Goal: Task Accomplishment & Management: Manage account settings

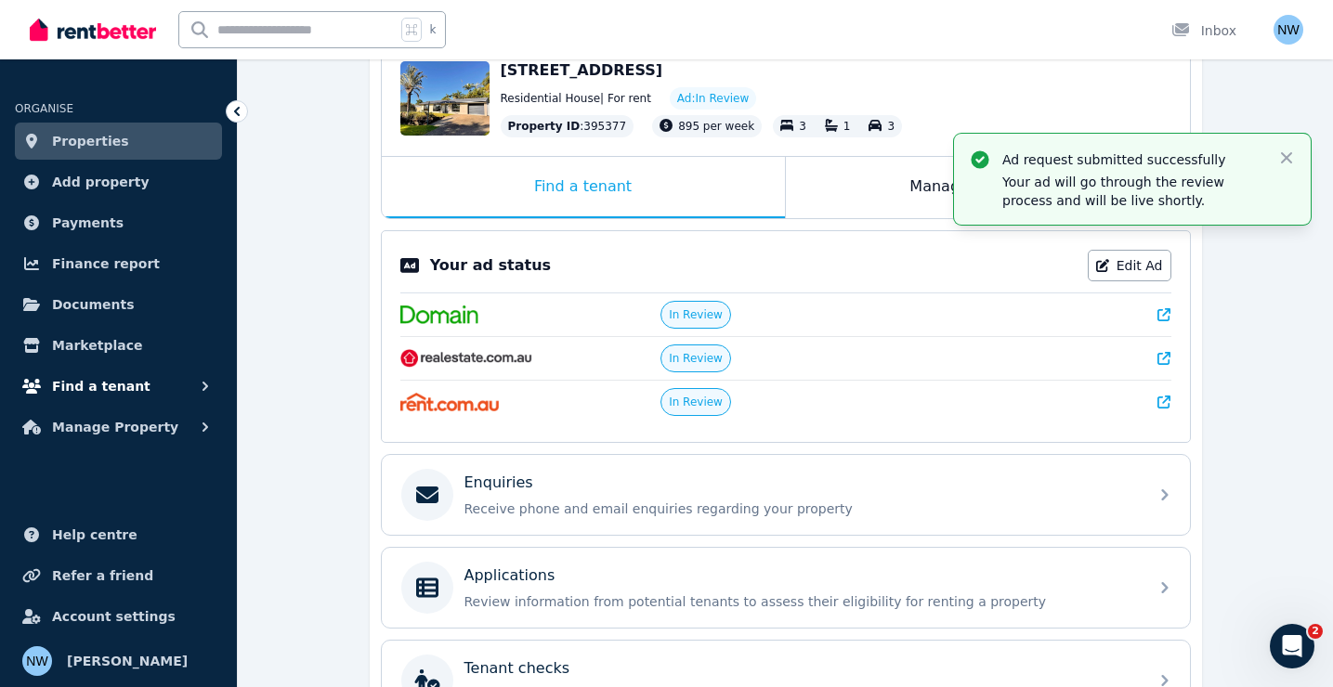
click at [110, 398] on button "Find a tenant" at bounding box center [118, 386] width 207 height 37
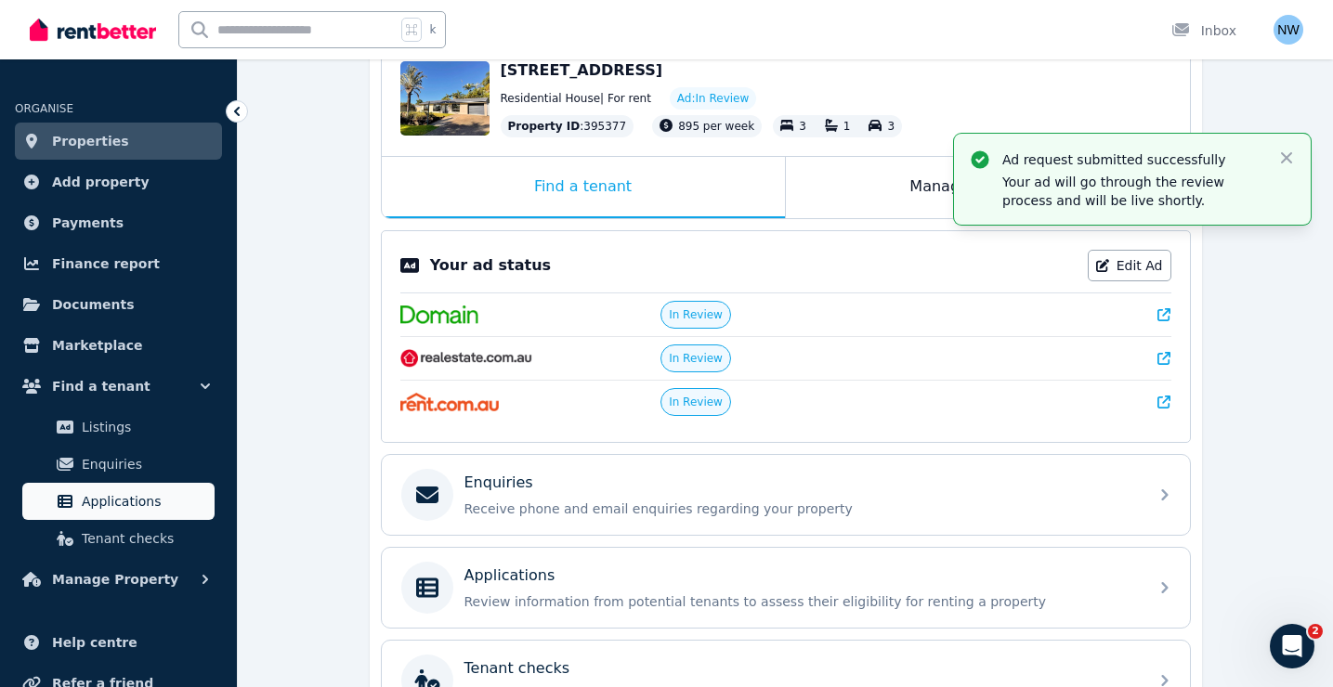
click at [121, 494] on span "Applications" at bounding box center [144, 501] width 125 height 22
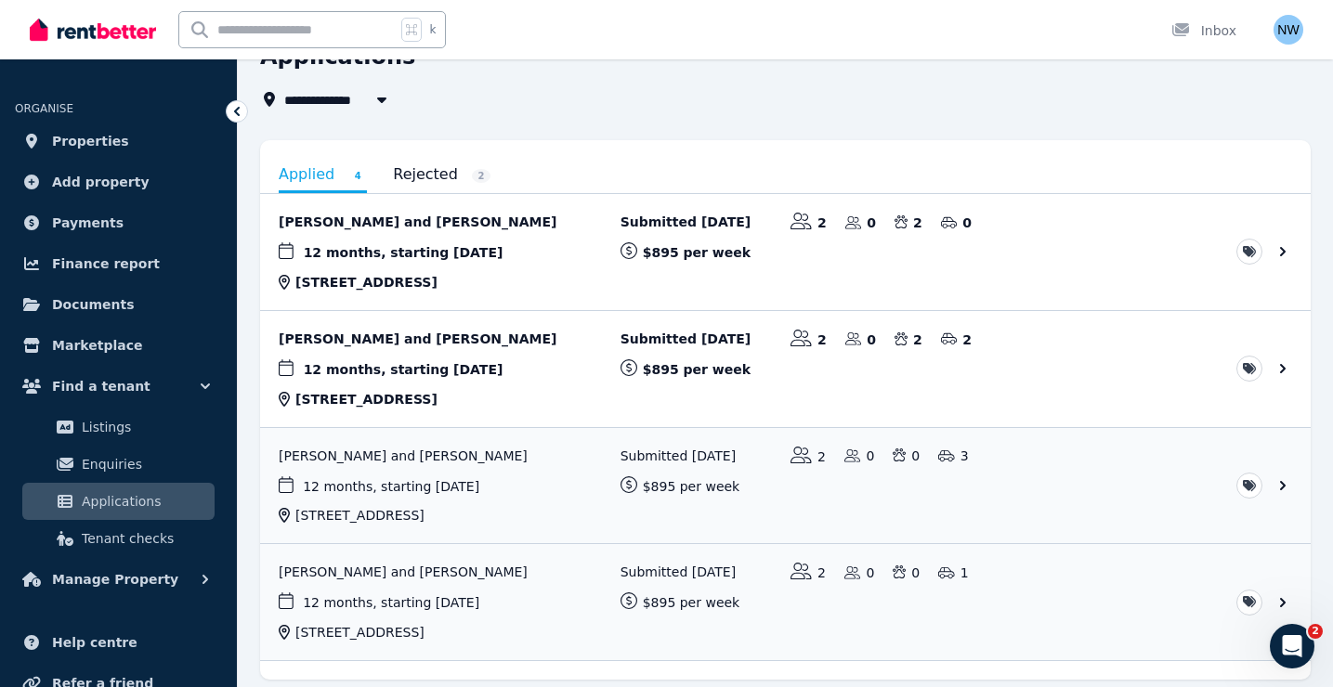
scroll to position [100, 0]
click at [430, 345] on link "View application: George Noble and Amber Khan" at bounding box center [785, 368] width 1051 height 116
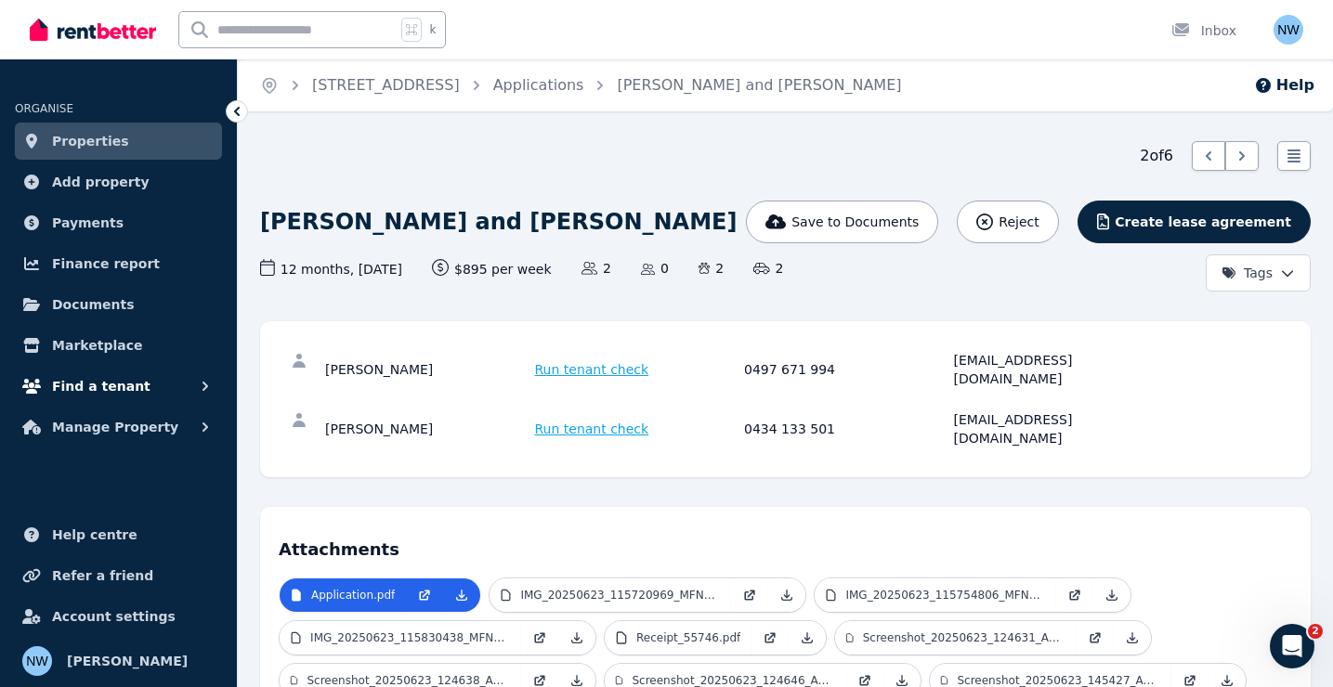
click at [123, 384] on span "Find a tenant" at bounding box center [101, 386] width 98 height 22
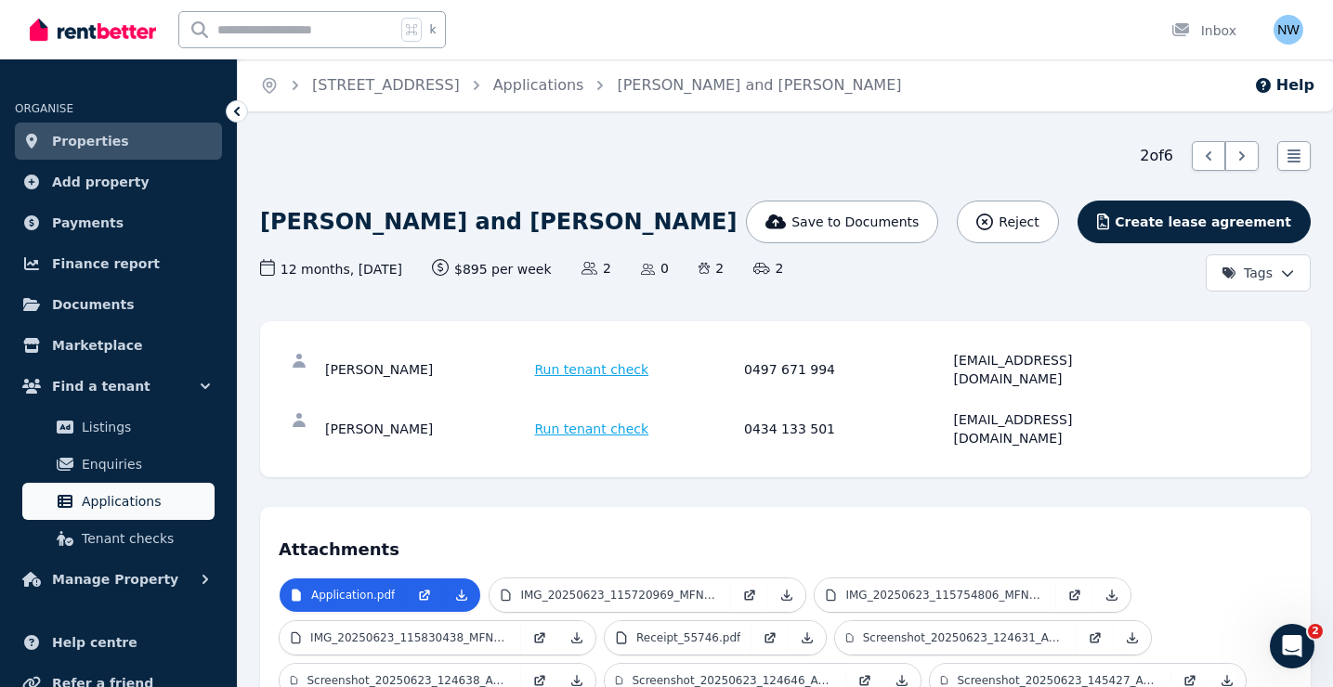
click at [117, 504] on span "Applications" at bounding box center [144, 501] width 125 height 22
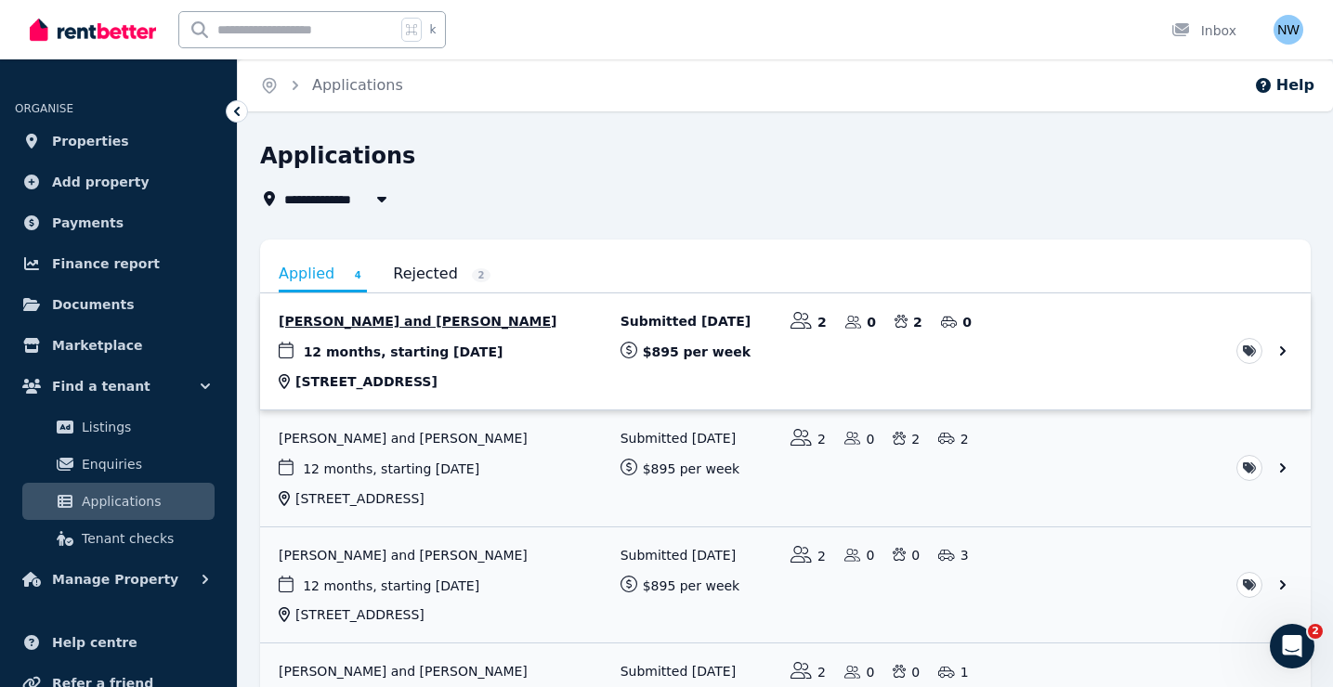
click at [393, 315] on link "View application: Nicky Sutton and Michael Sutton" at bounding box center [785, 352] width 1051 height 116
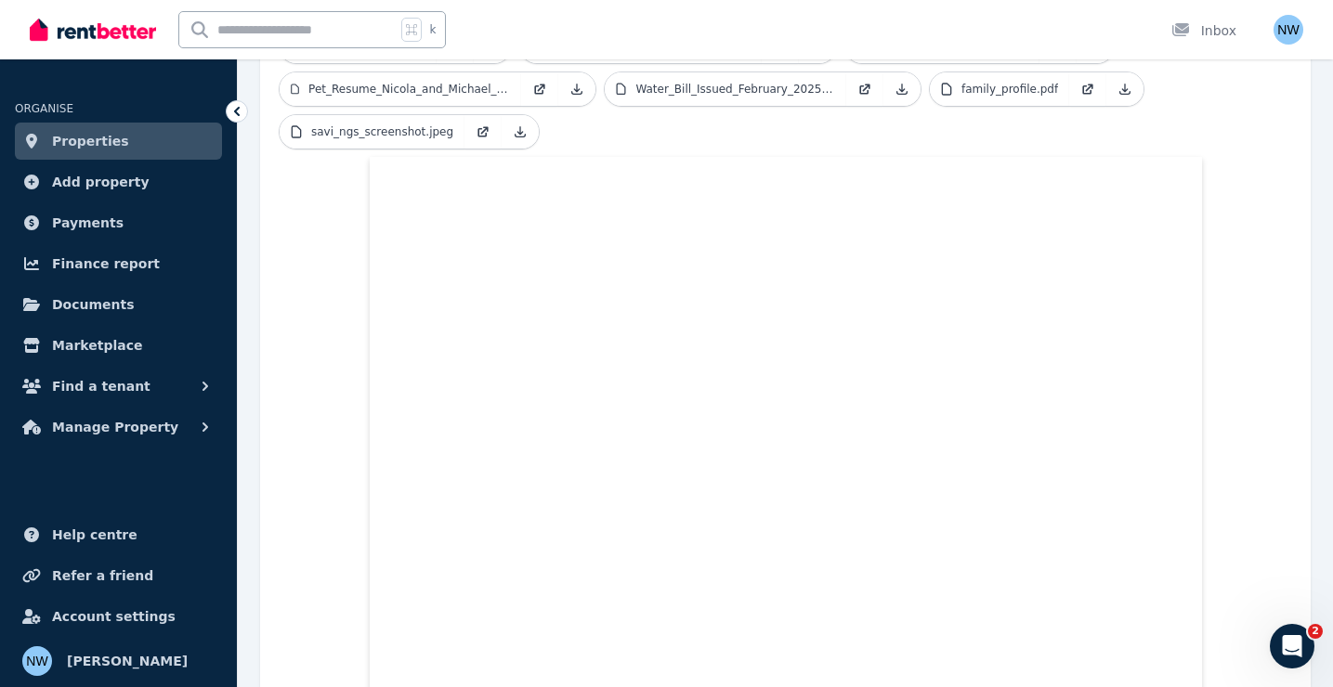
scroll to position [750, 0]
click at [124, 386] on span "Find a tenant" at bounding box center [101, 386] width 98 height 22
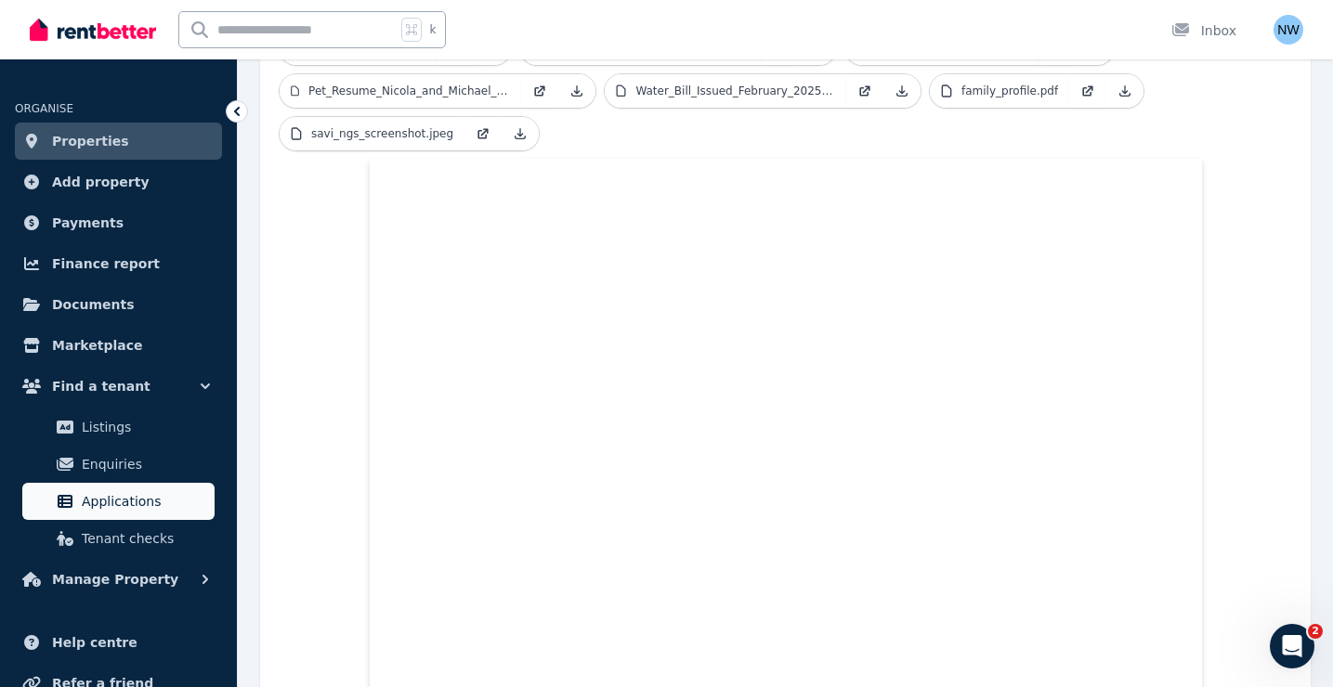
click at [151, 500] on span "Applications" at bounding box center [144, 501] width 125 height 22
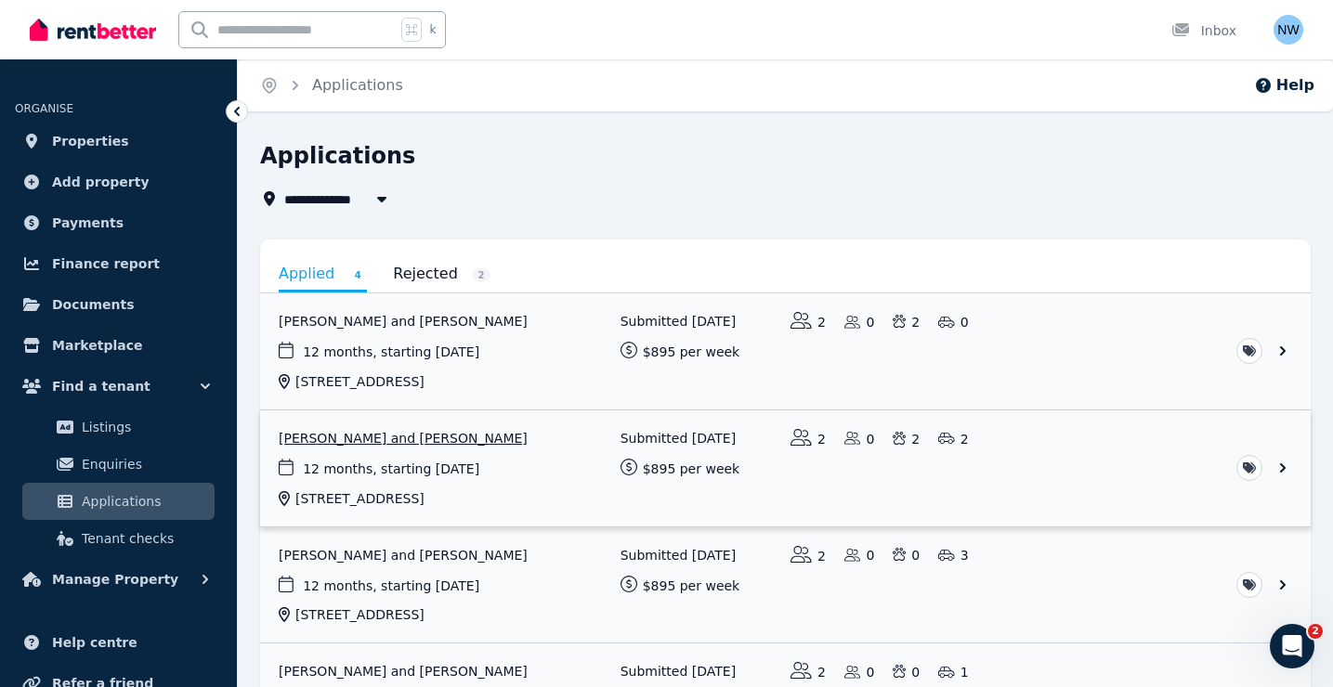
click at [361, 441] on link "View application: George Noble and Amber Khan" at bounding box center [785, 469] width 1051 height 116
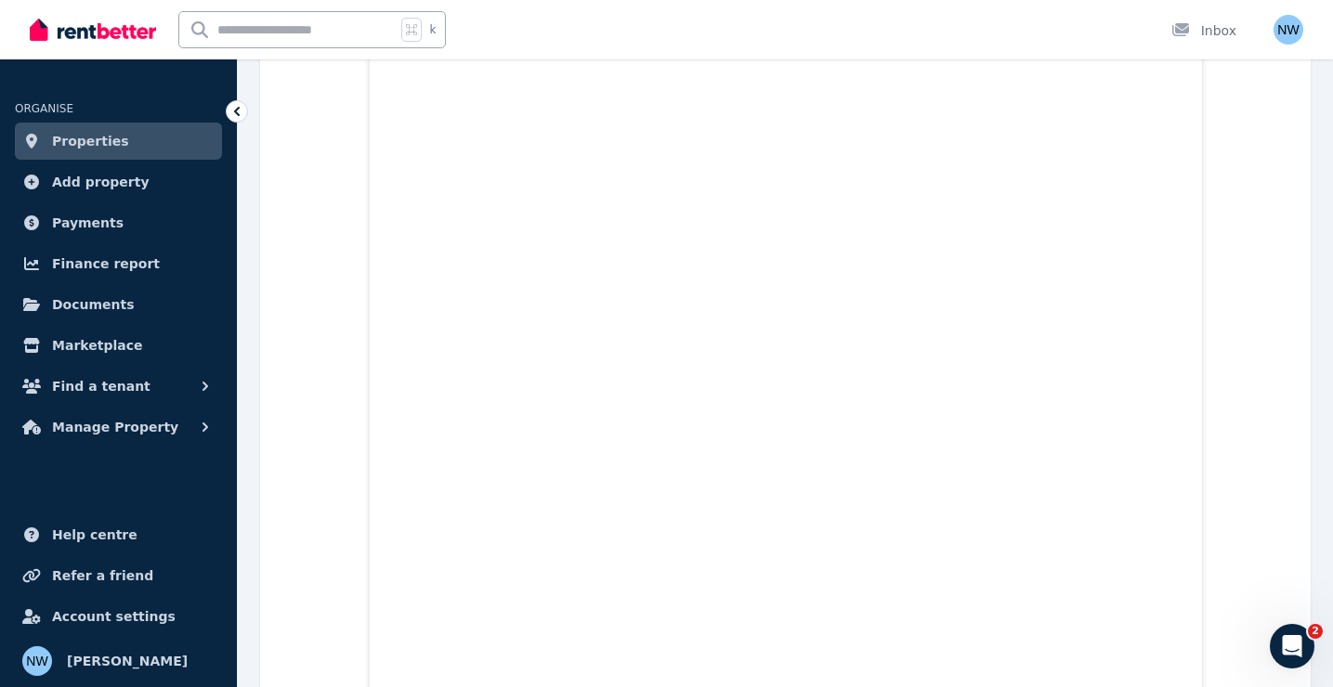
scroll to position [754, 0]
click at [124, 385] on span "Find a tenant" at bounding box center [101, 386] width 98 height 22
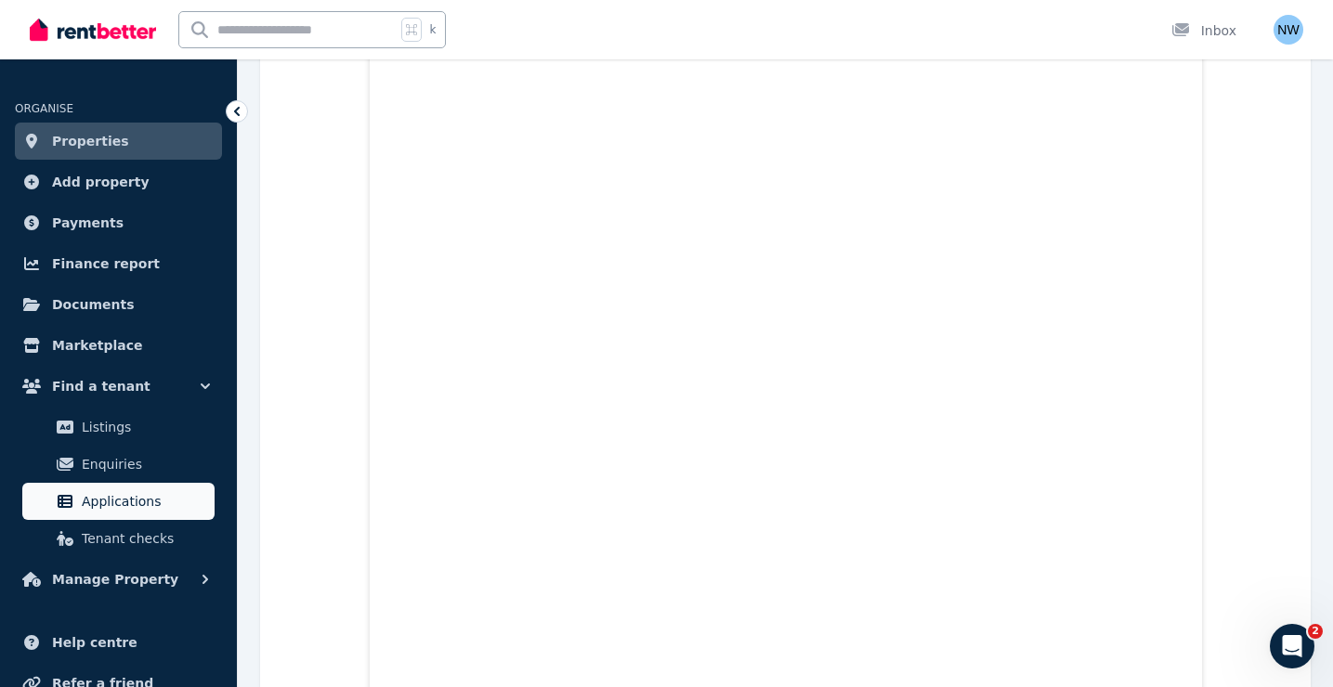
click at [119, 507] on span "Applications" at bounding box center [144, 501] width 125 height 22
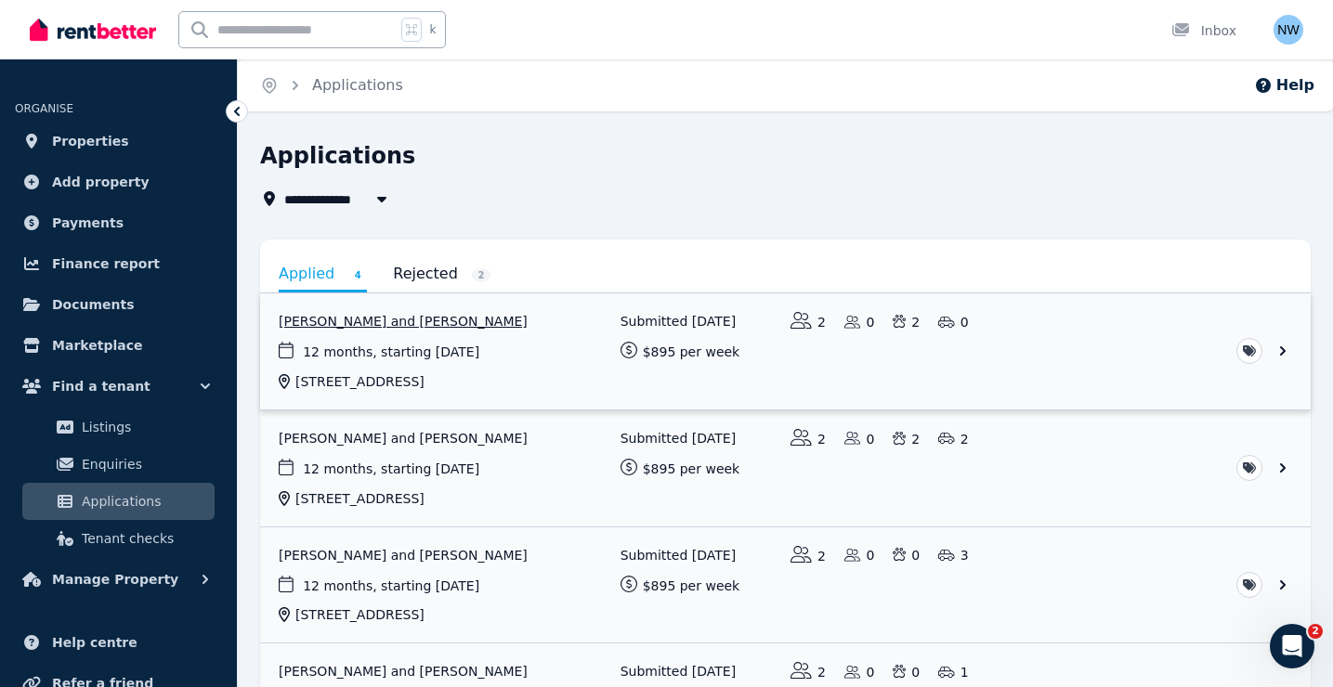
click at [331, 326] on link "View application: Nicky Sutton and Michael Sutton" at bounding box center [785, 352] width 1051 height 116
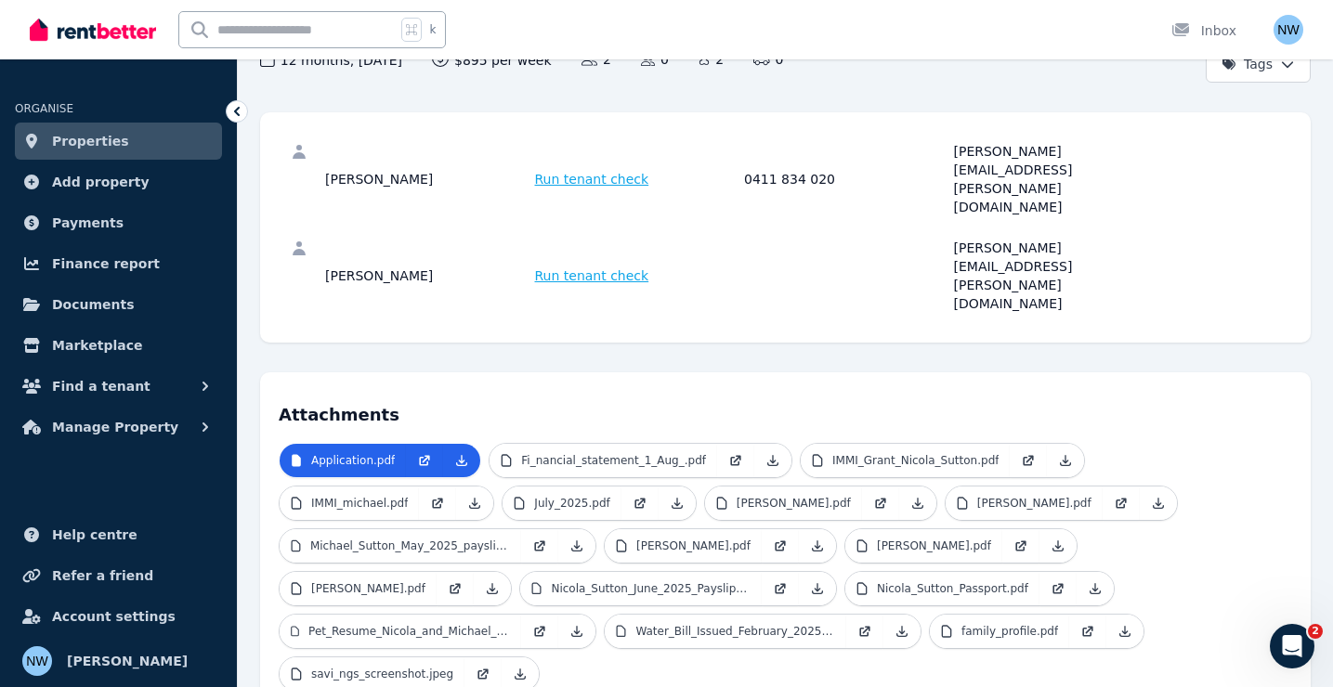
scroll to position [272, 0]
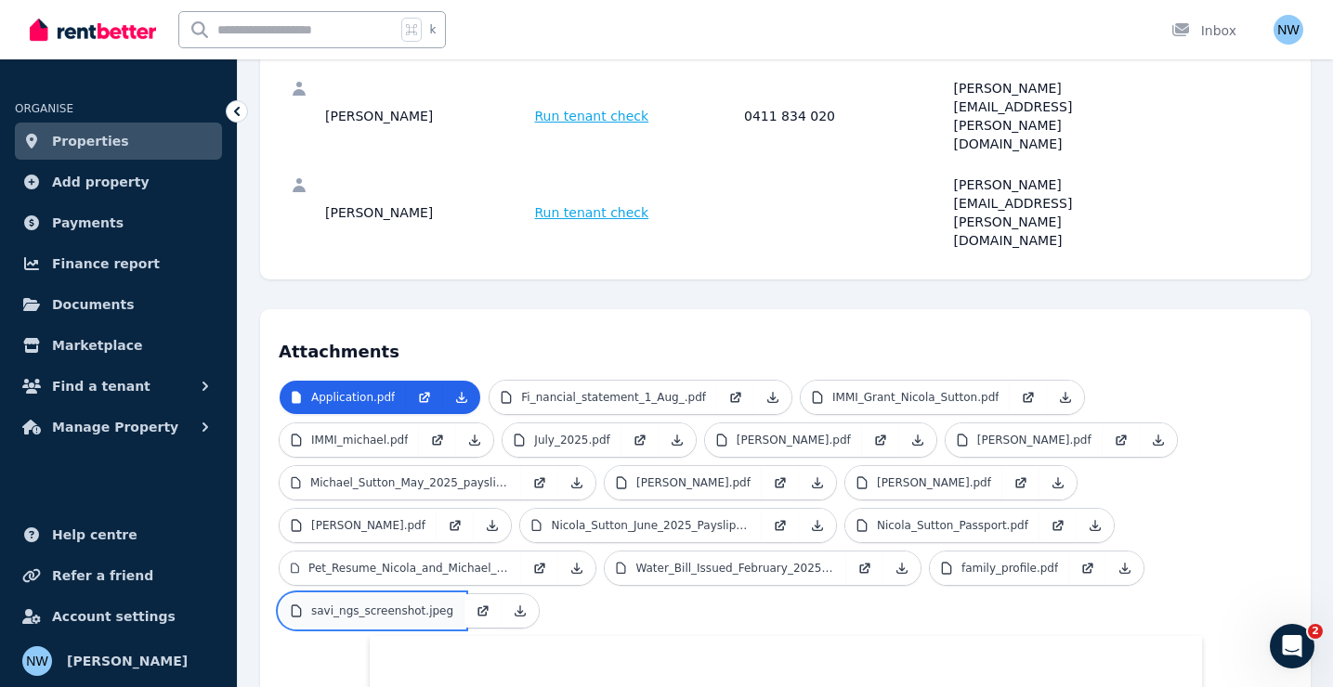
click at [453, 604] on p "savi_ngs_screenshot.jpeg" at bounding box center [382, 611] width 142 height 15
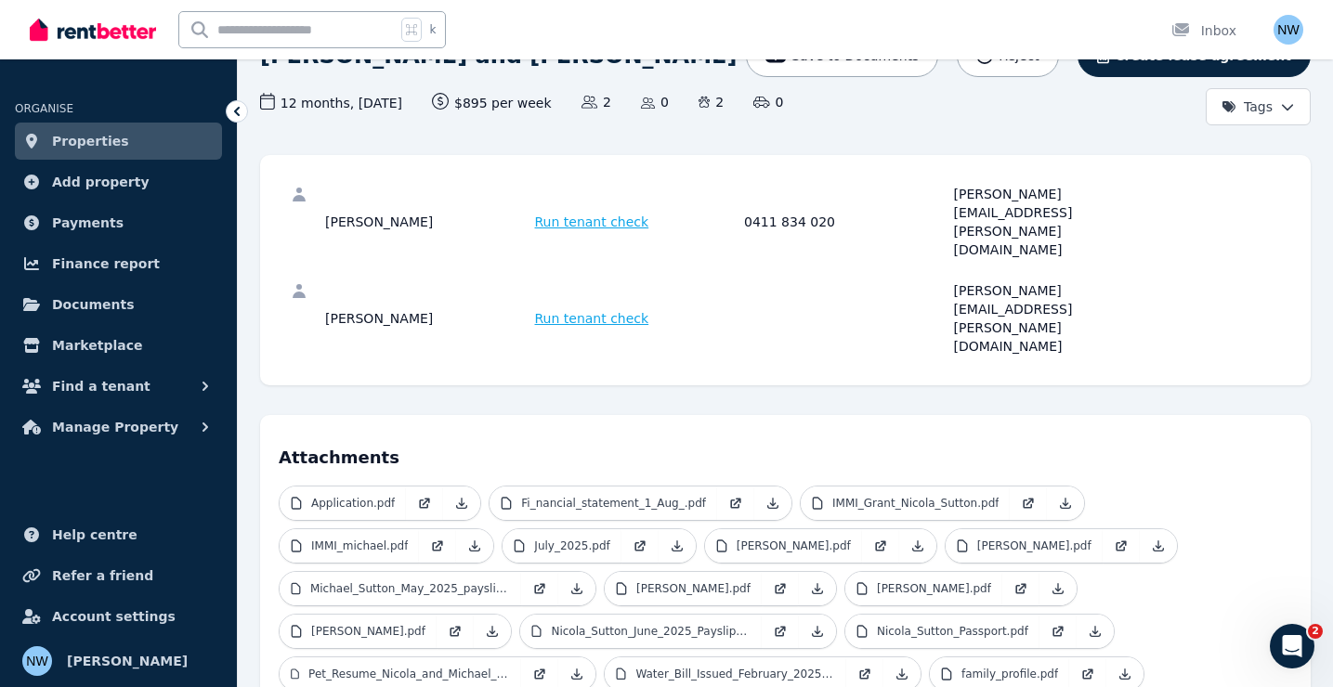
scroll to position [173, 0]
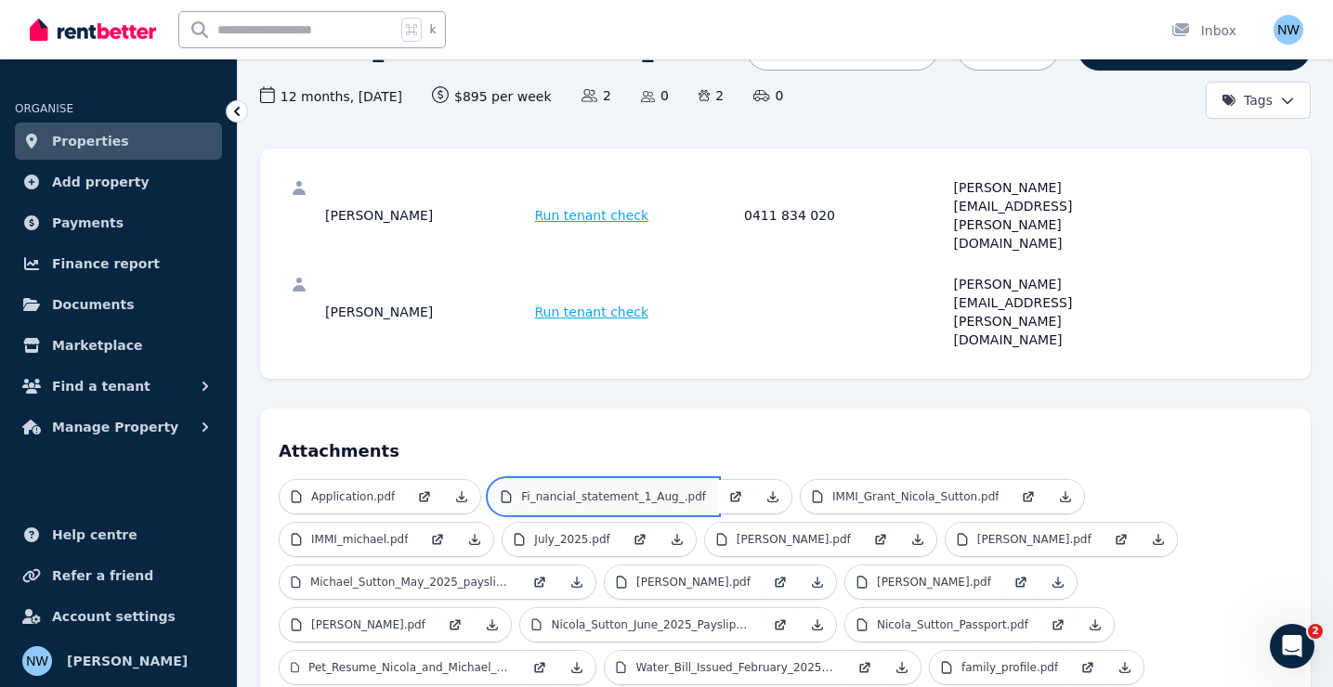
click at [595, 490] on p "Fi_nancial_statement_1_Aug_.pdf" at bounding box center [613, 497] width 185 height 15
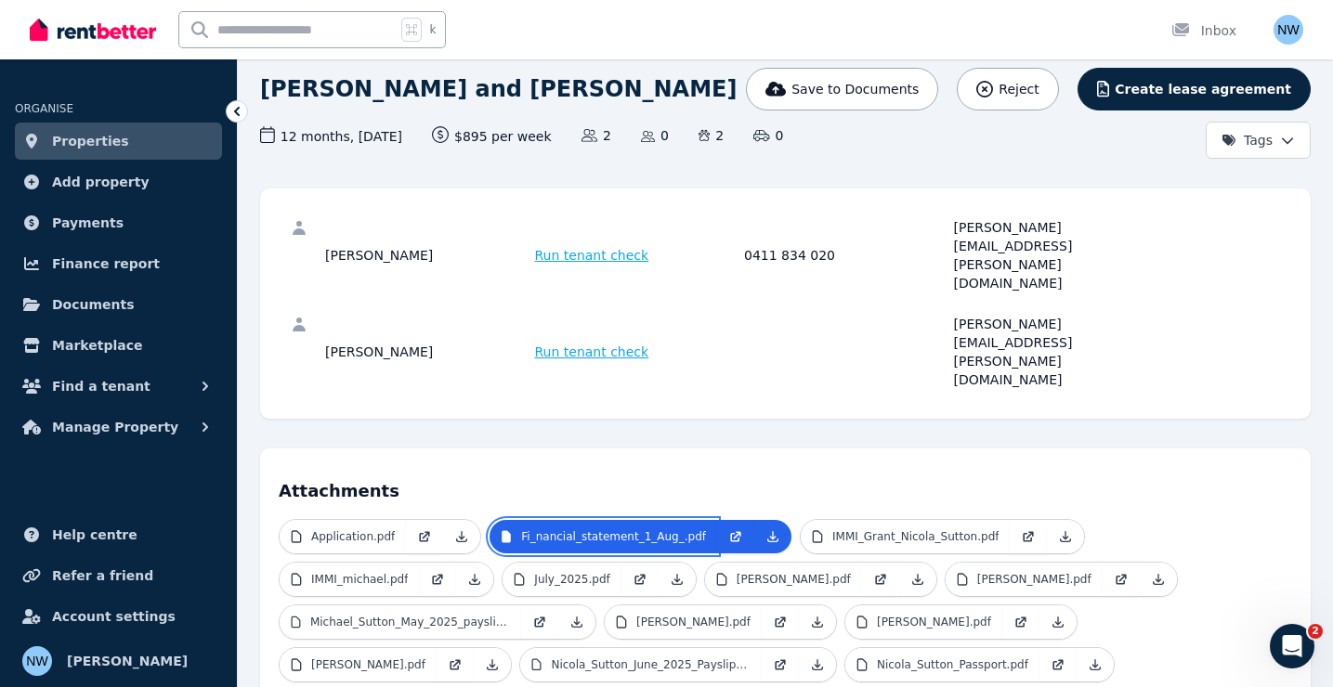
scroll to position [179, 0]
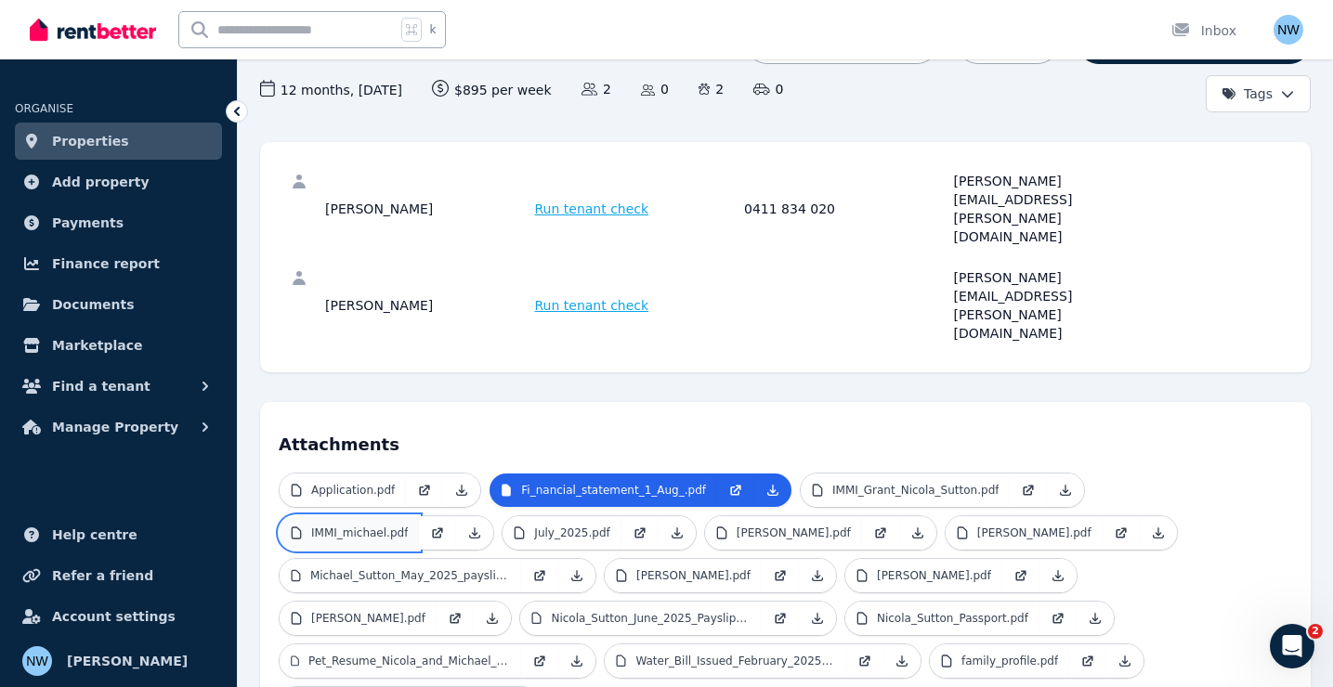
click at [359, 526] on p "IMMI_michael.pdf" at bounding box center [359, 533] width 97 height 15
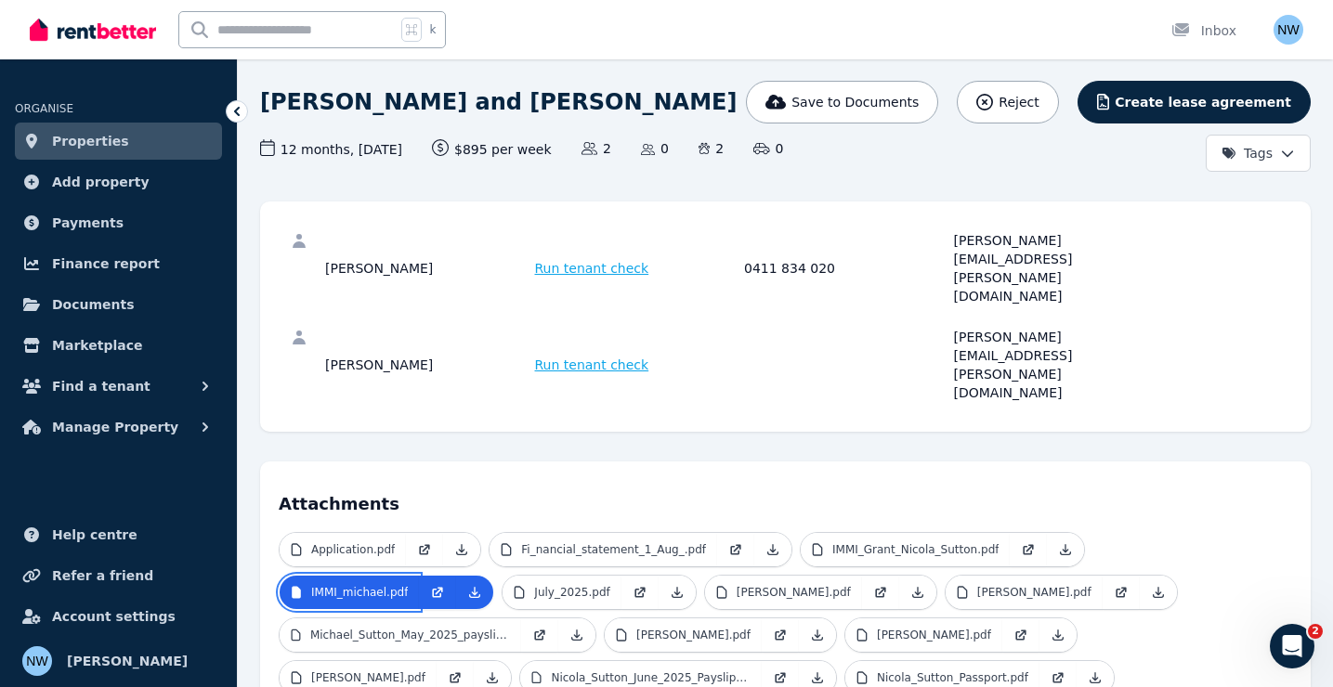
scroll to position [164, 0]
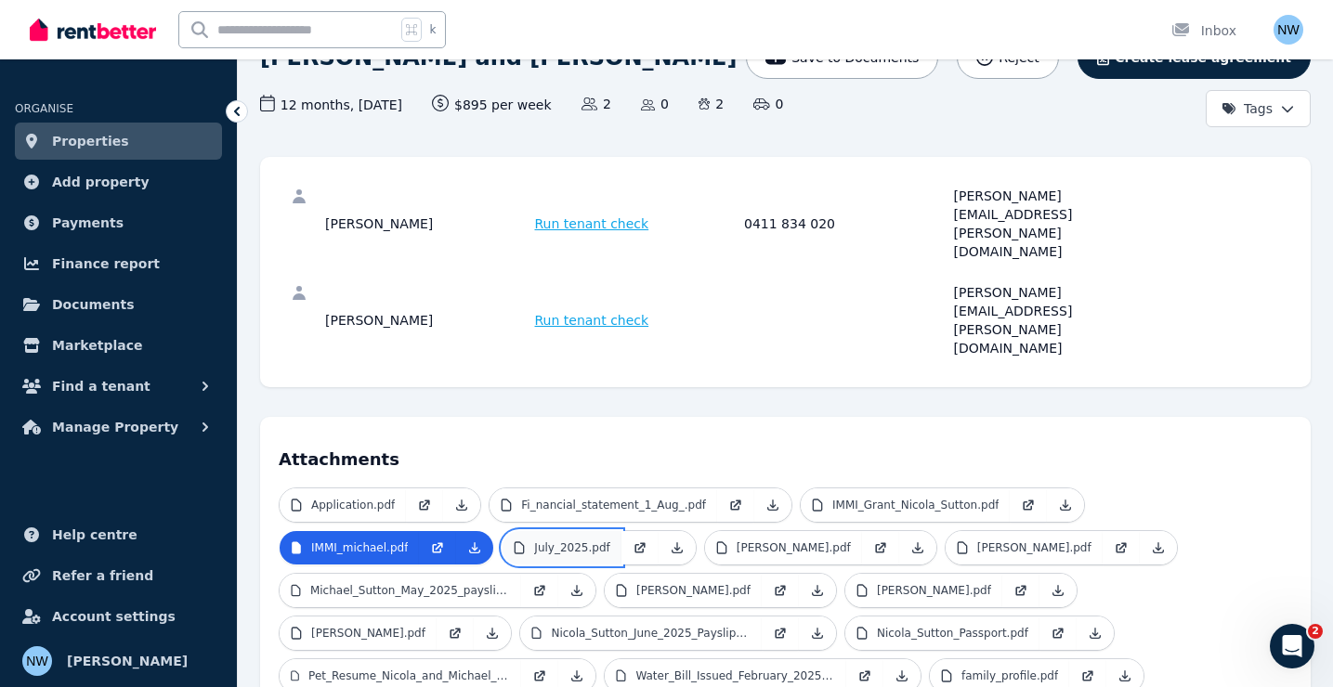
click at [569, 541] on p "July_2025.pdf" at bounding box center [571, 548] width 75 height 15
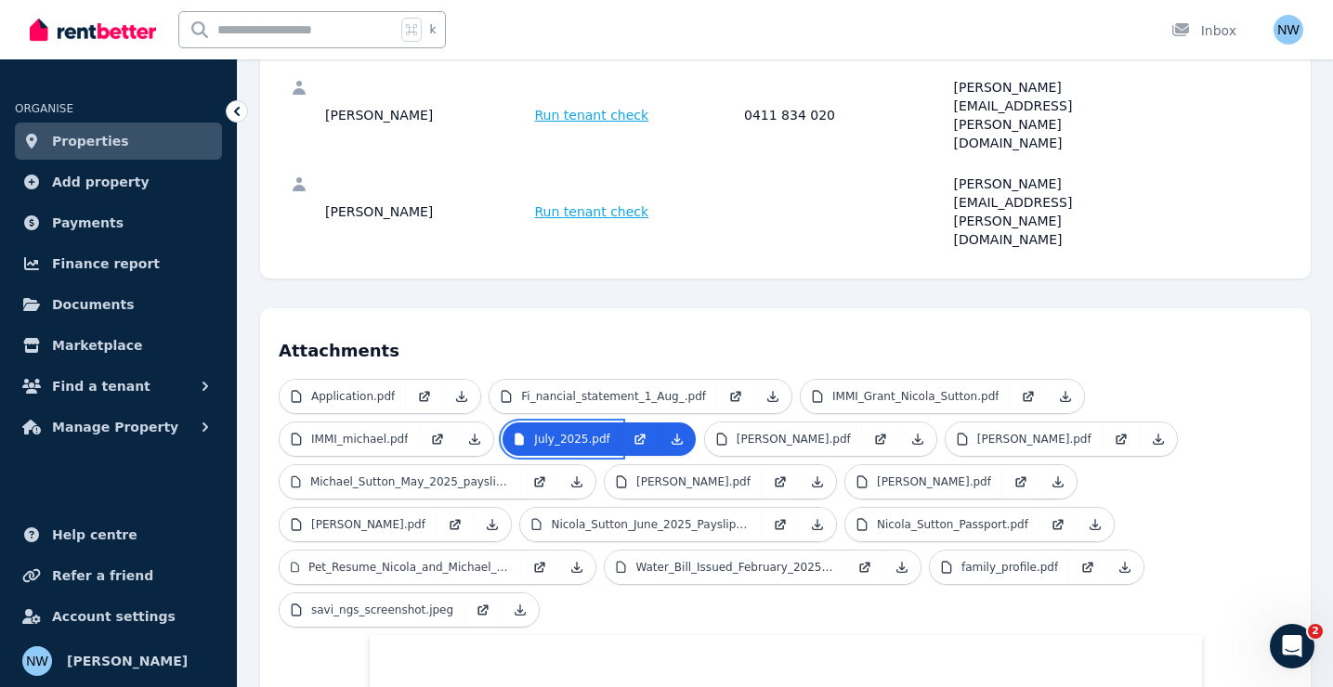
scroll to position [268, 0]
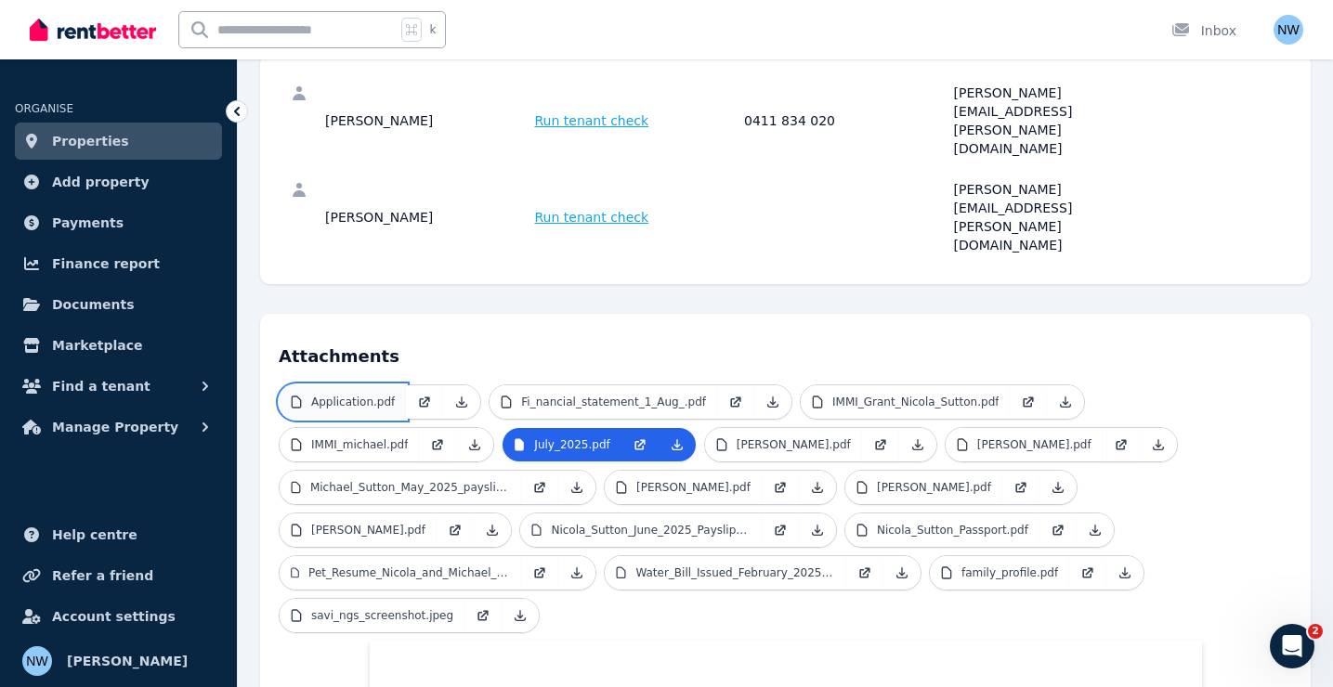
click at [374, 385] on link "Application.pdf" at bounding box center [343, 401] width 126 height 33
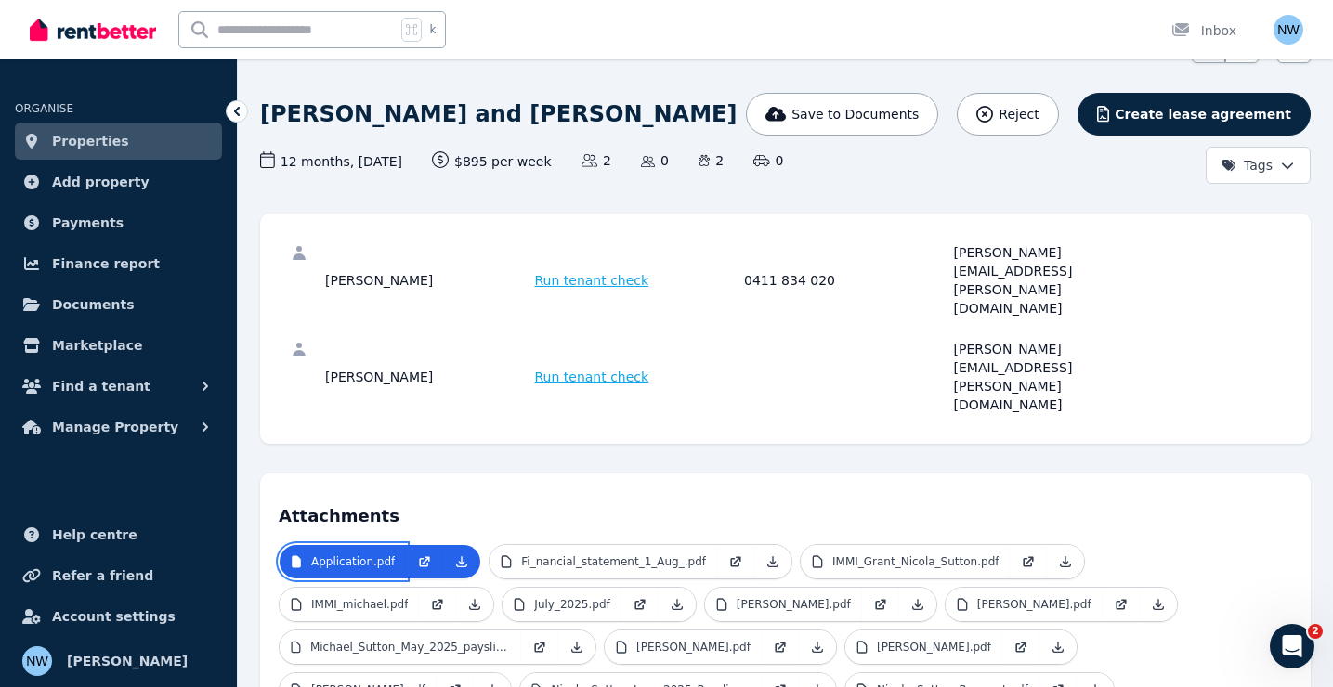
scroll to position [148, 0]
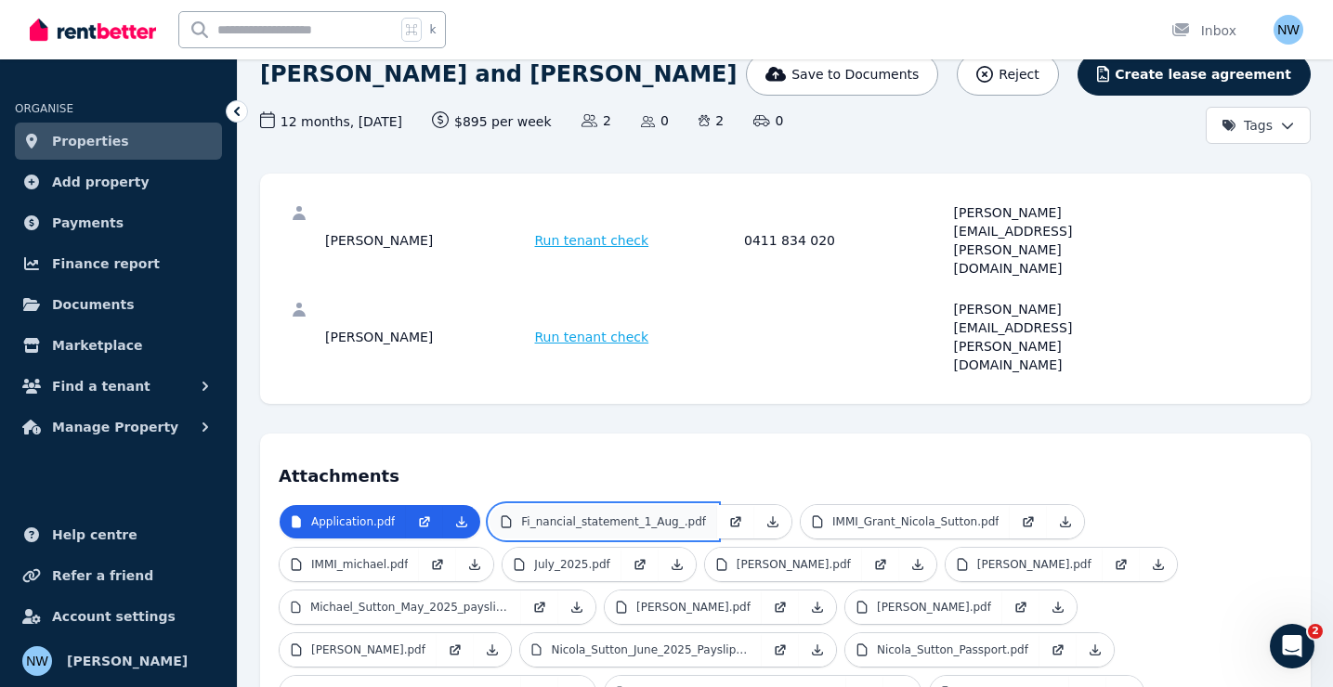
click at [602, 505] on link "Fi_nancial_statement_1_Aug_.pdf" at bounding box center [604, 521] width 228 height 33
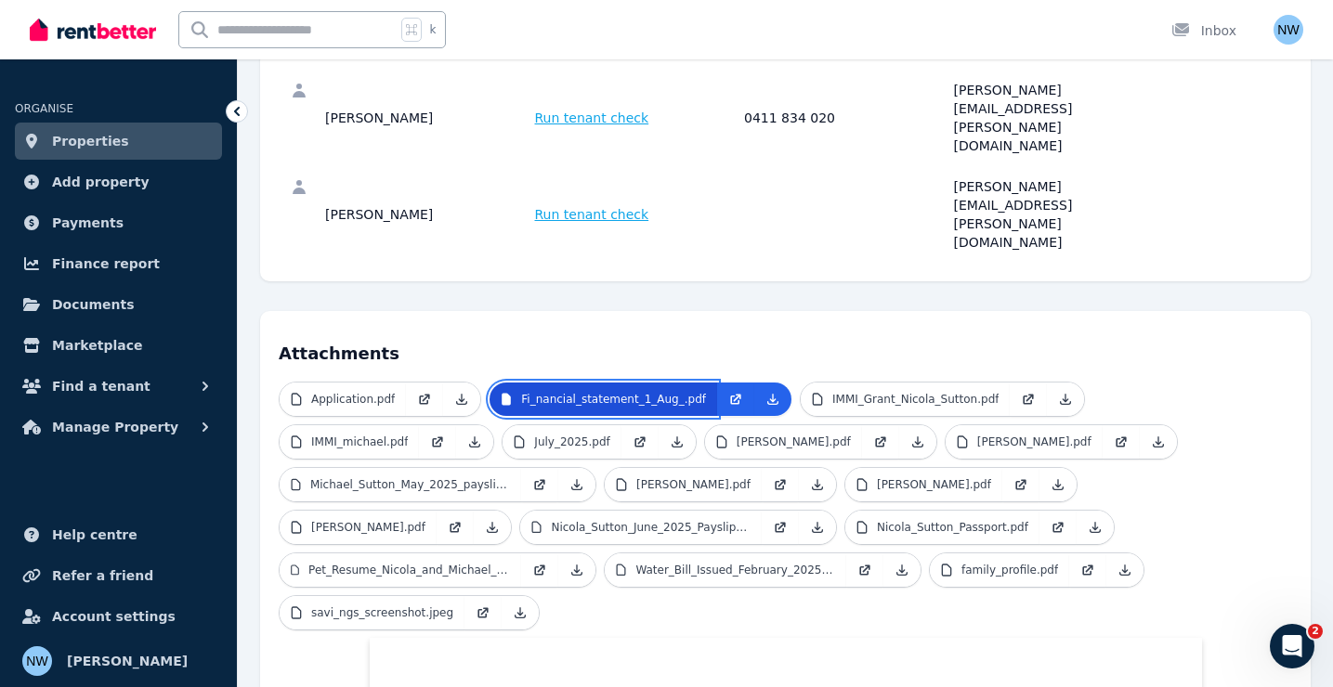
scroll to position [242, 0]
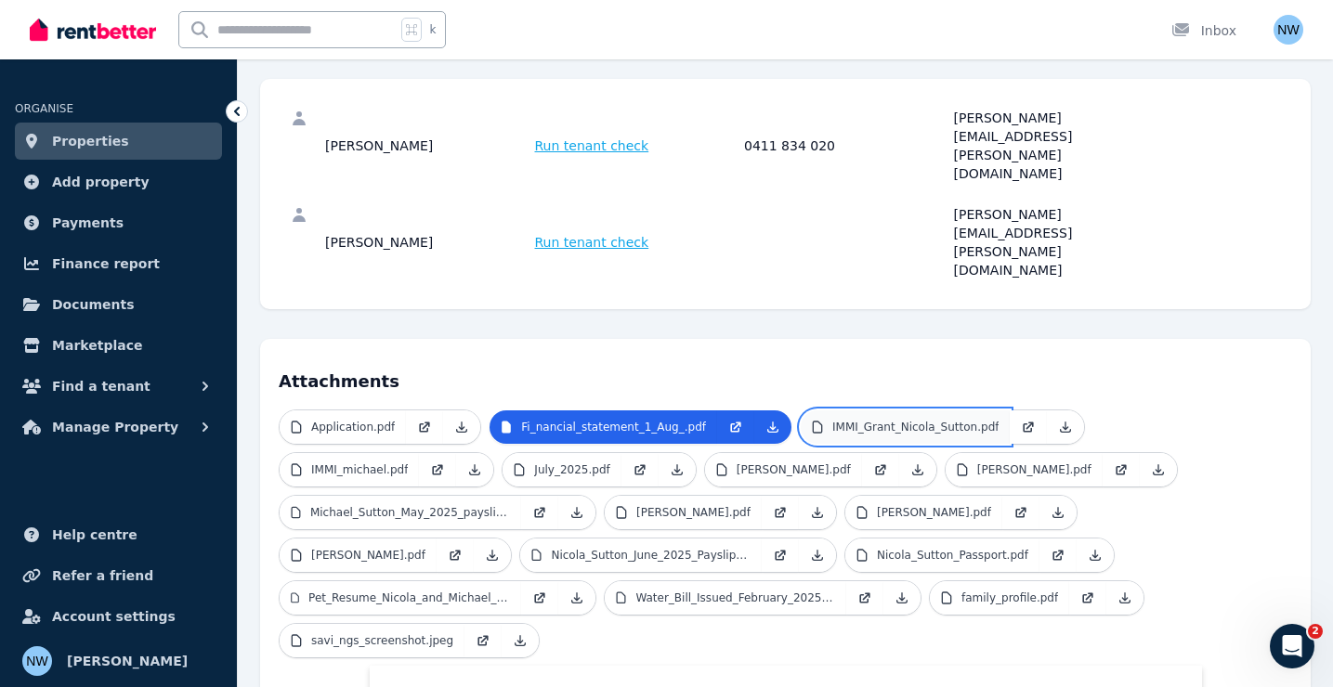
click at [866, 420] on p "IMMI_Grant_Nicola_Sutton.pdf" at bounding box center [915, 427] width 166 height 15
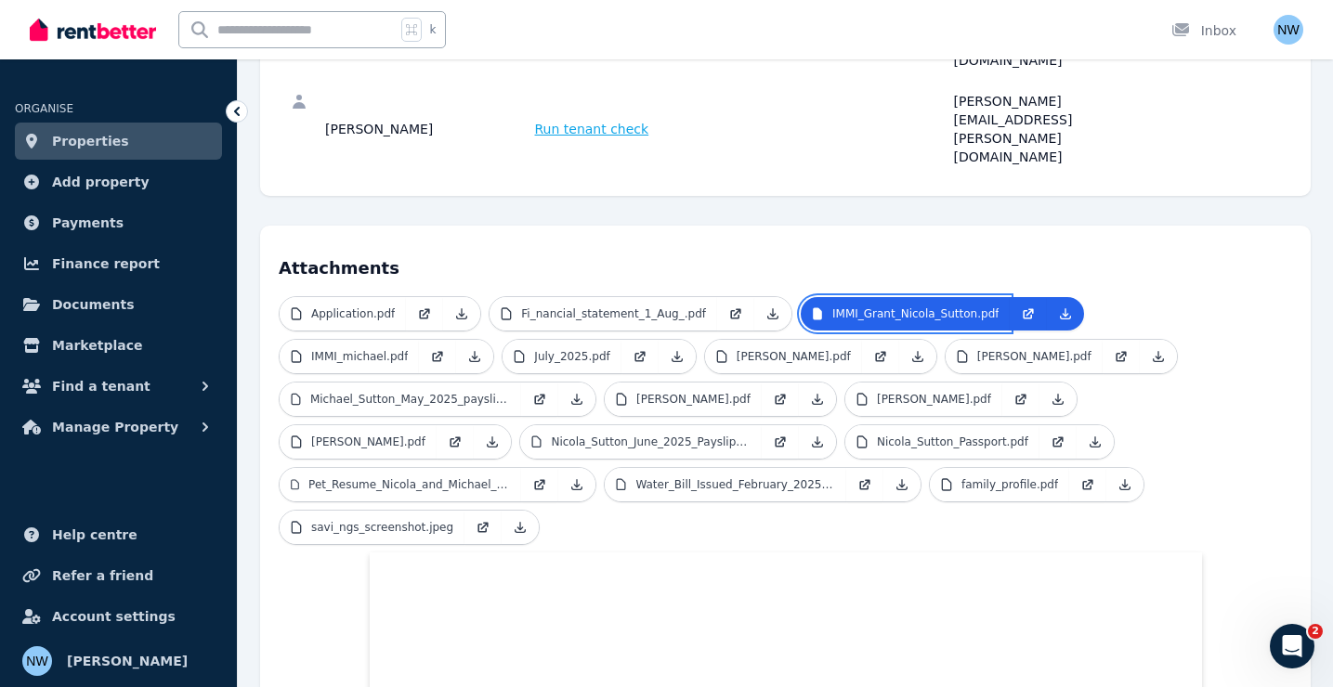
scroll to position [352, 0]
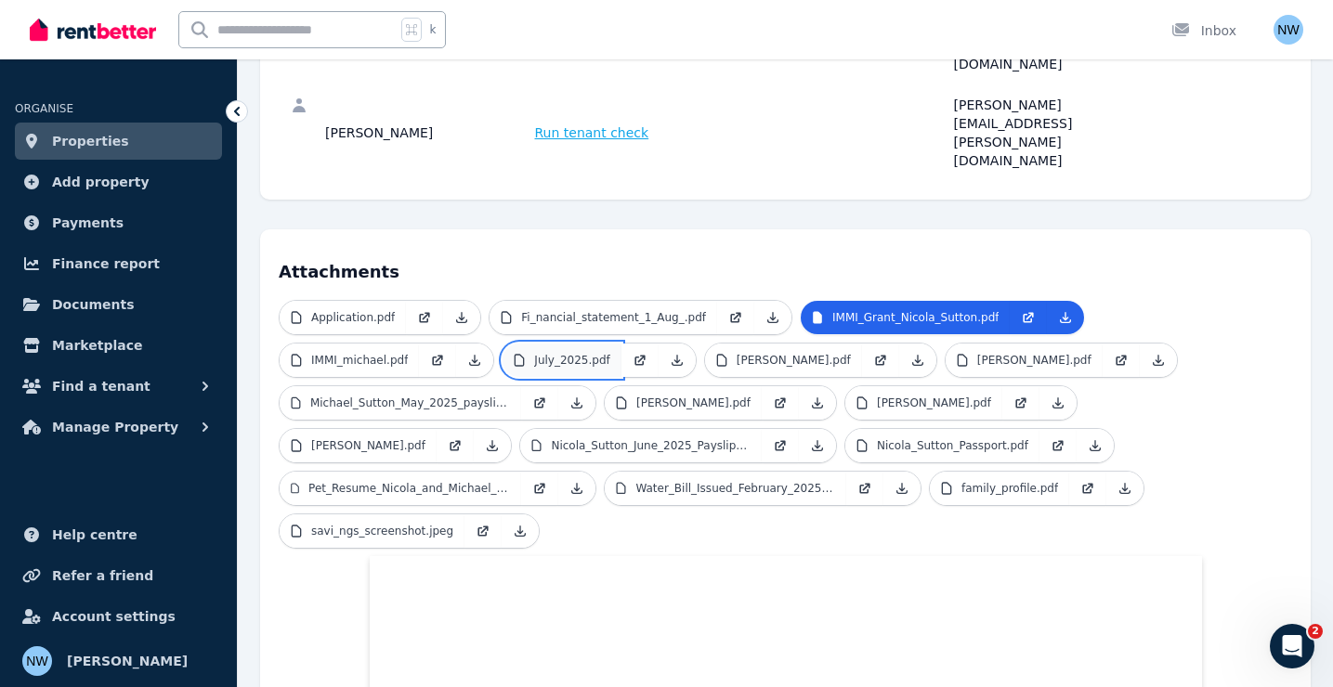
click at [568, 353] on p "July_2025.pdf" at bounding box center [571, 360] width 75 height 15
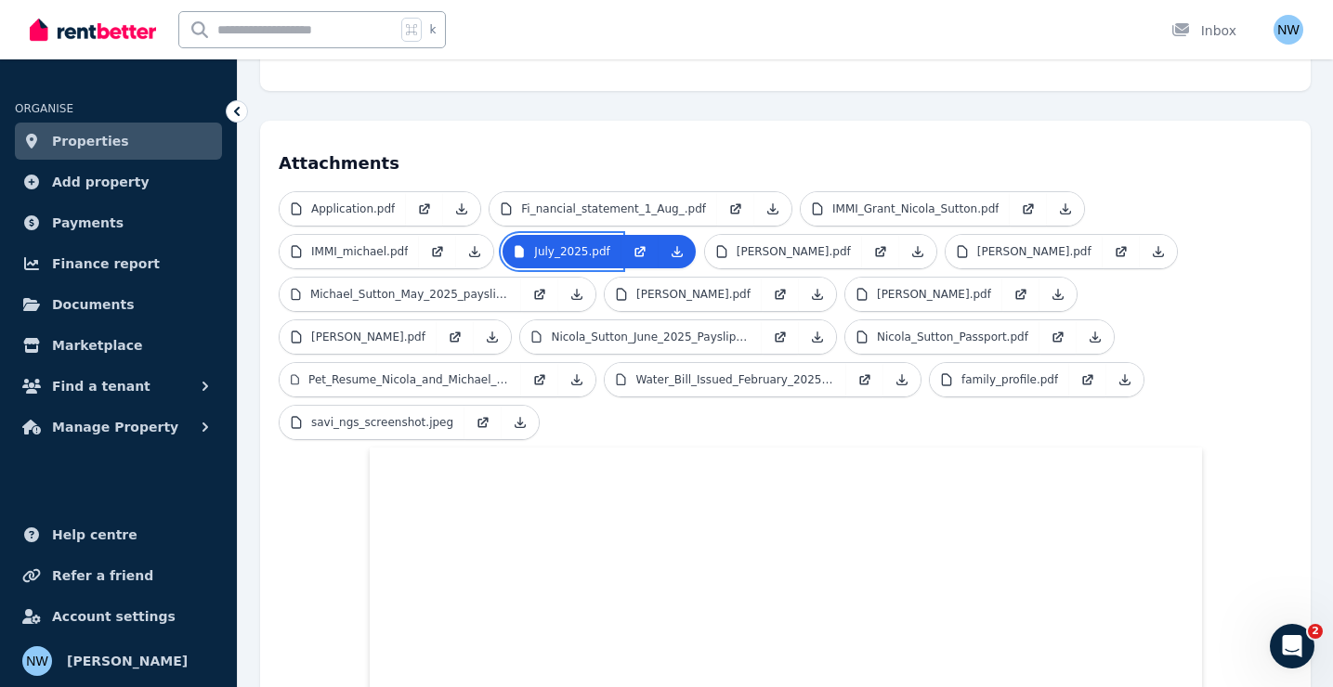
scroll to position [473, 0]
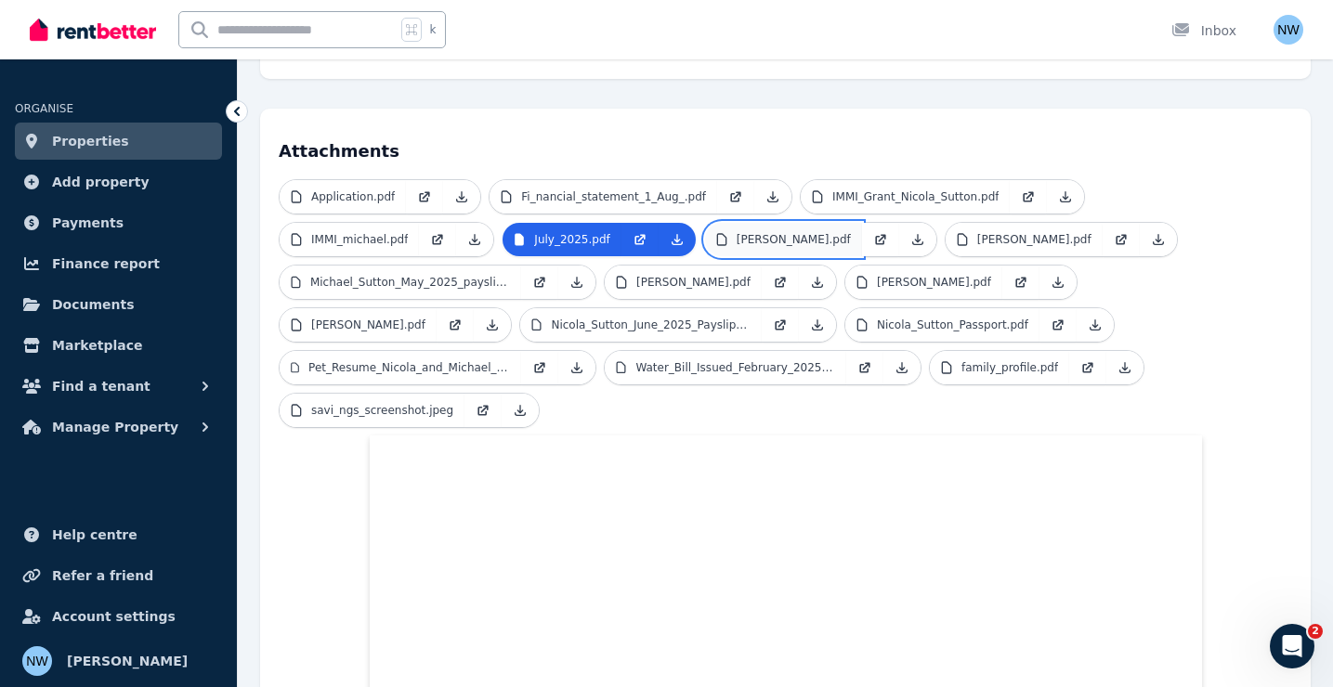
click at [854, 223] on link "[PERSON_NAME].pdf" at bounding box center [783, 239] width 157 height 33
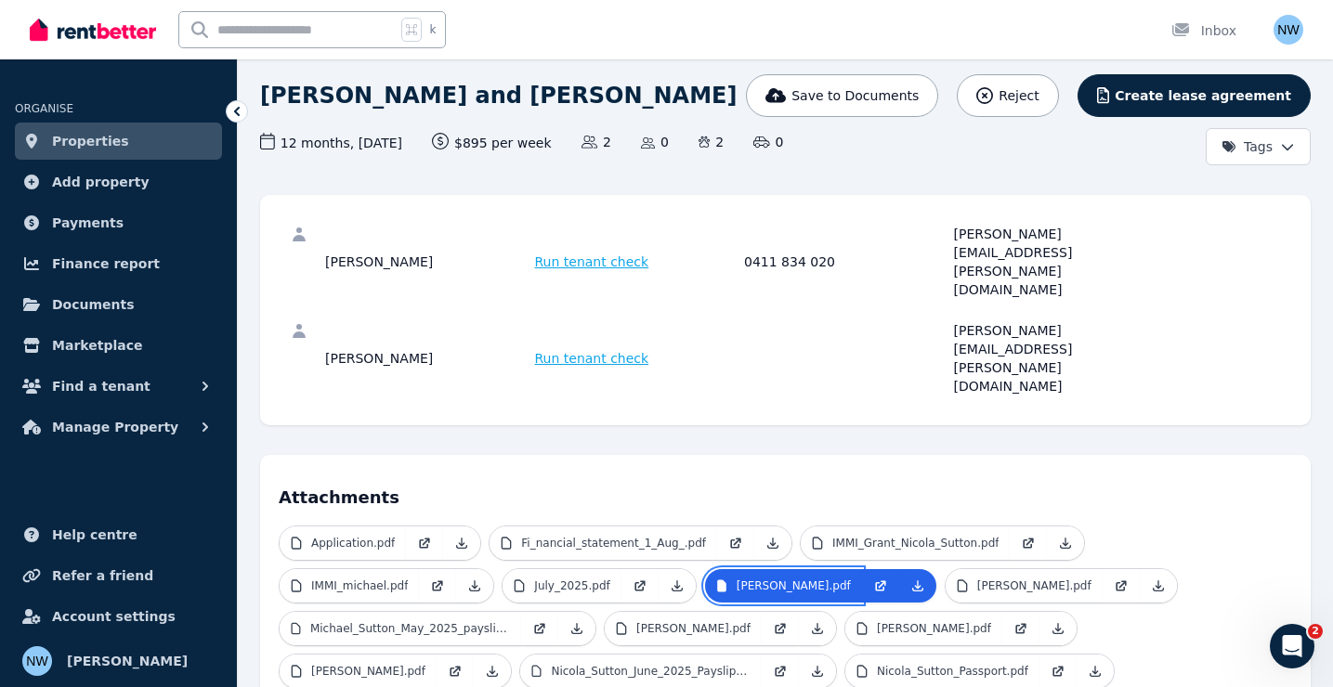
scroll to position [146, 0]
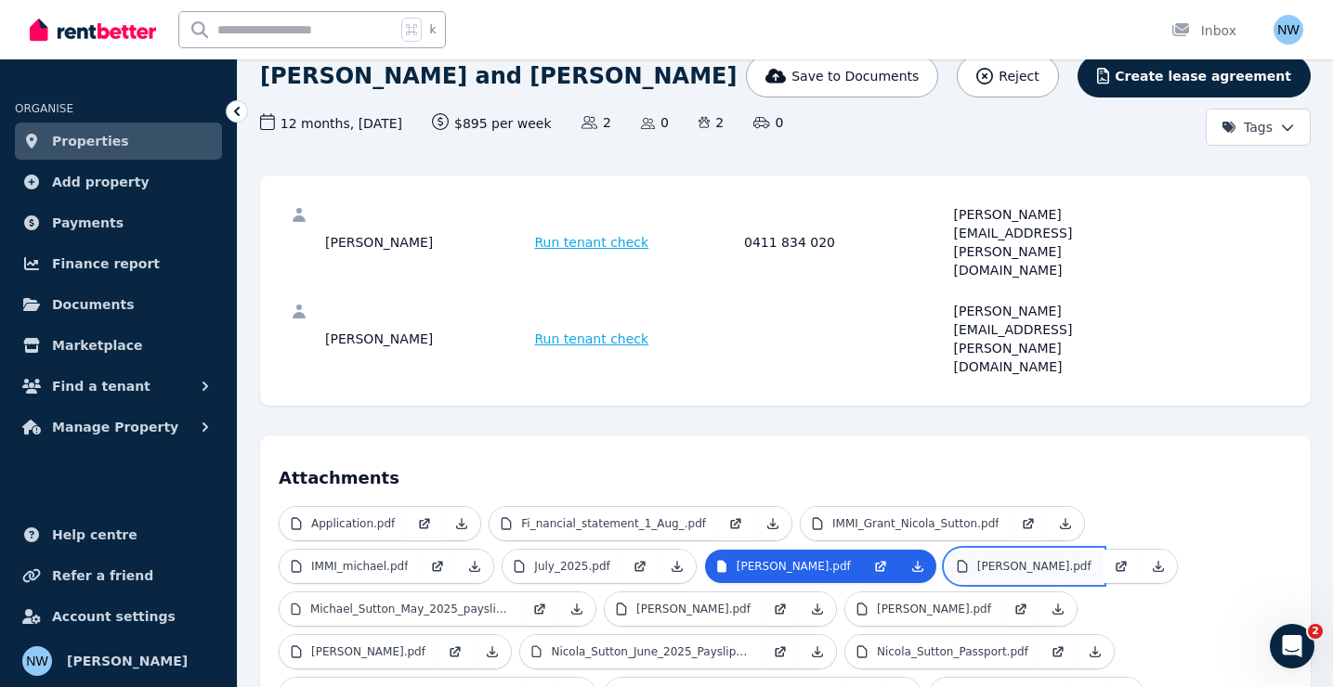
click at [977, 559] on p "[PERSON_NAME].pdf" at bounding box center [1034, 566] width 114 height 15
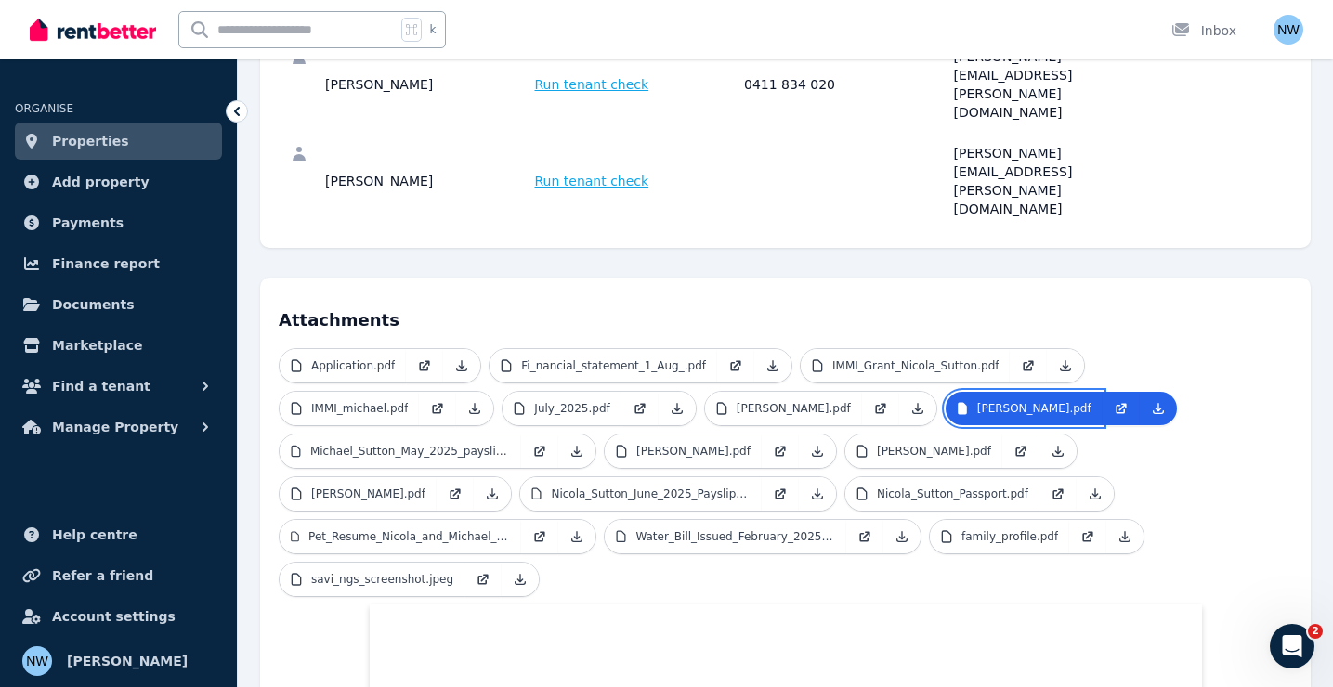
scroll to position [321, 0]
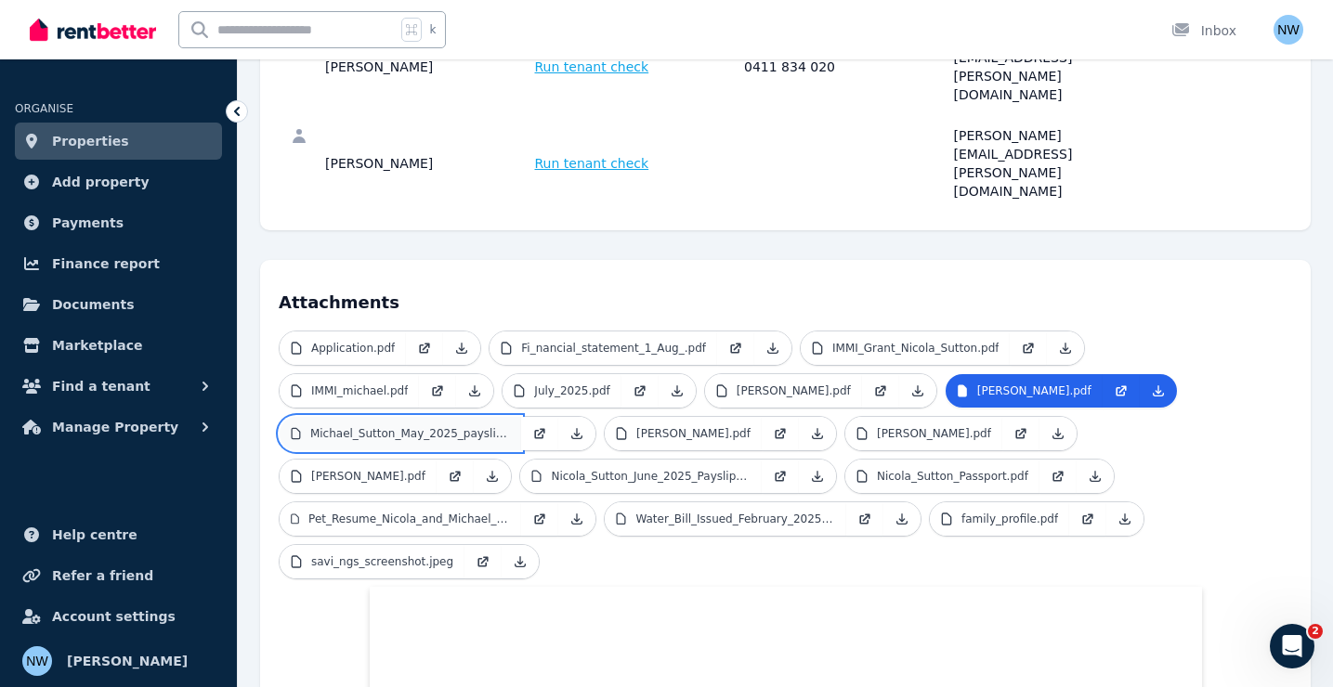
click at [521, 417] on link "Michael_Sutton_May_2025_payslip.pdf" at bounding box center [401, 433] width 242 height 33
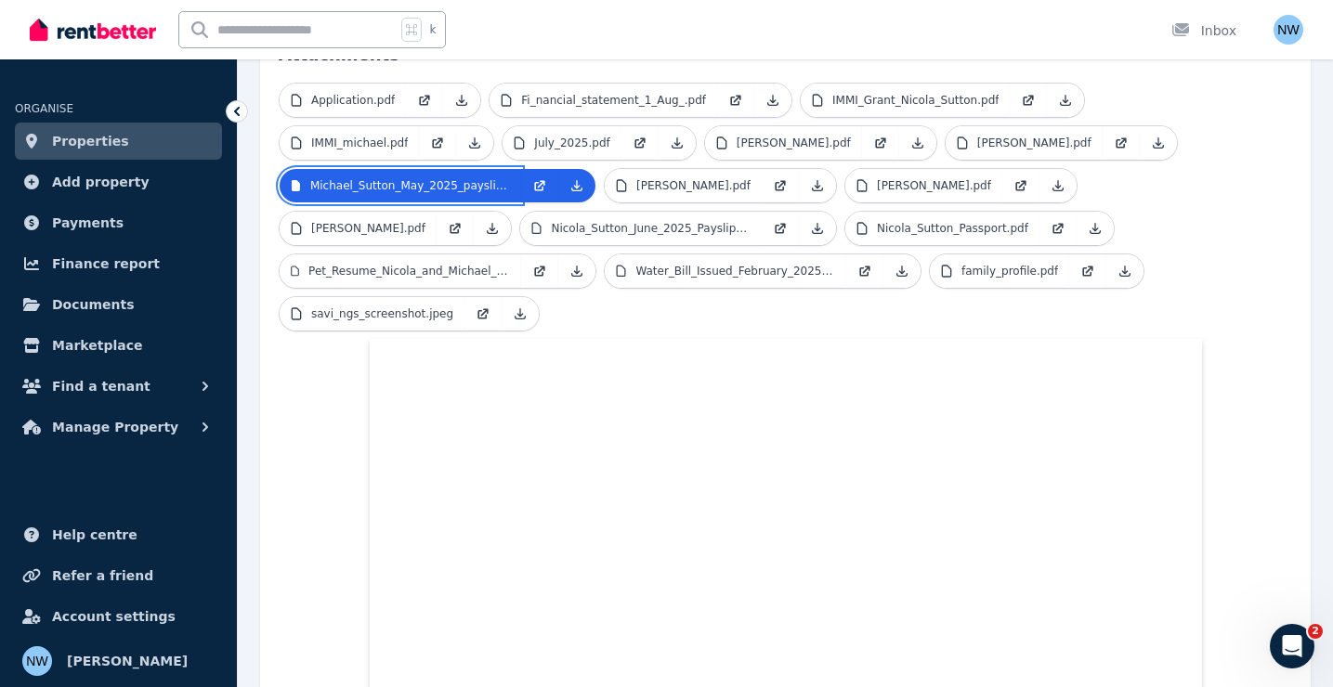
scroll to position [550, 0]
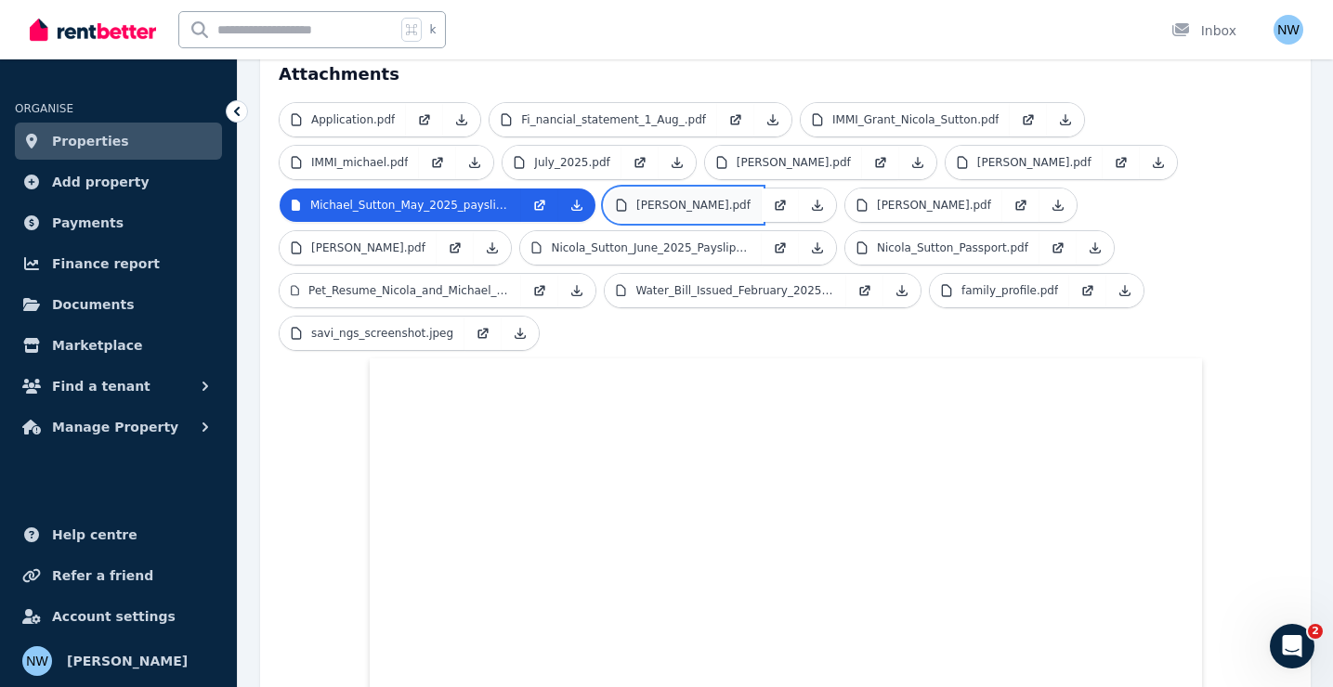
click at [751, 198] on p "[PERSON_NAME].pdf" at bounding box center [693, 205] width 114 height 15
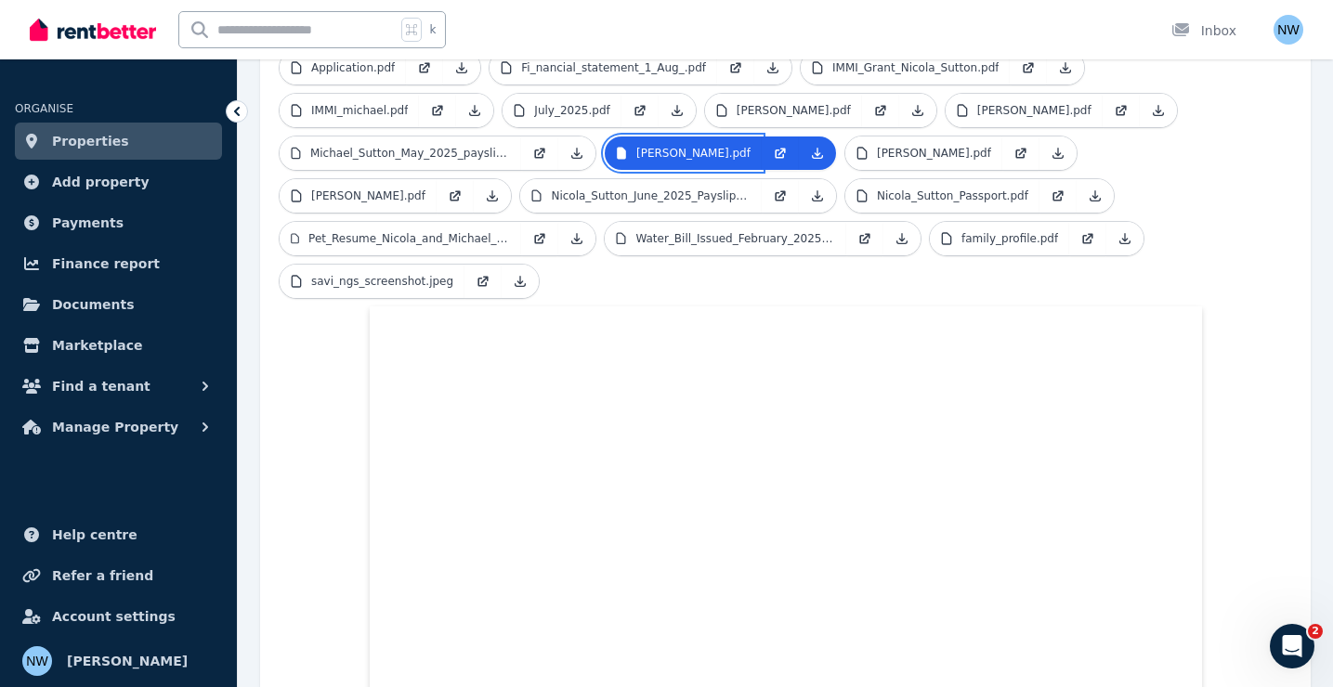
scroll to position [603, 0]
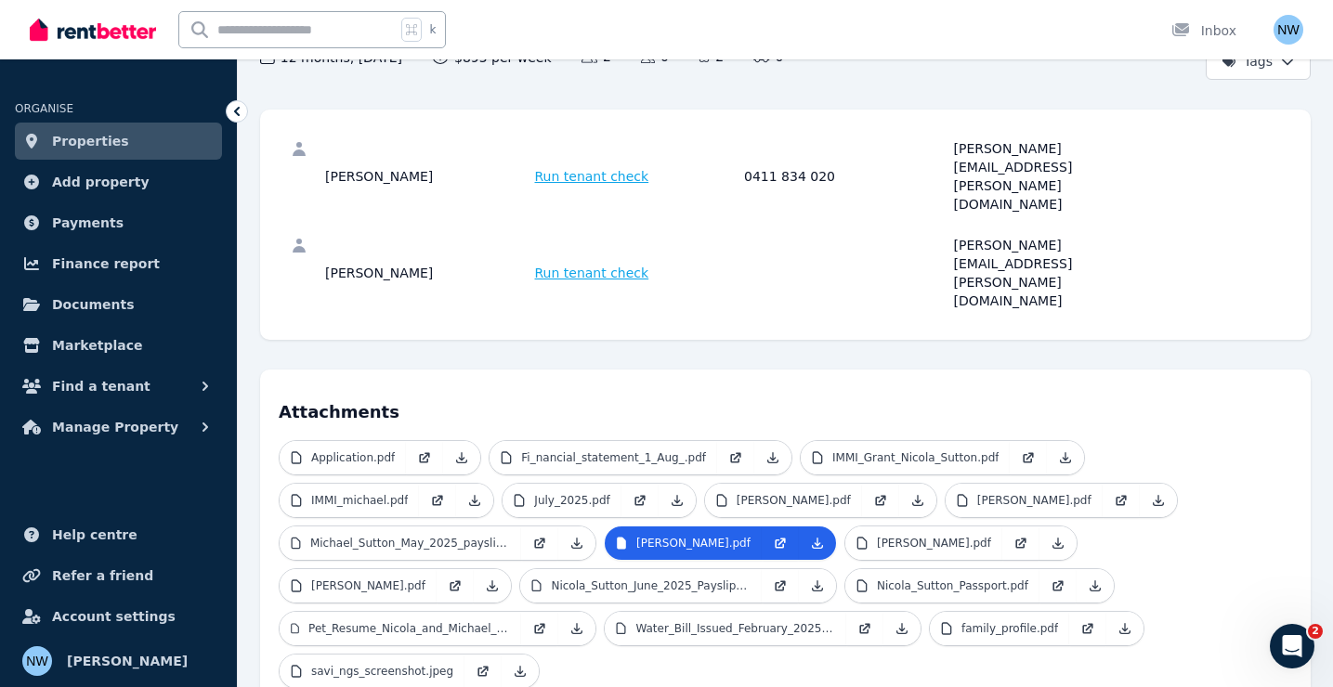
scroll to position [225, 0]
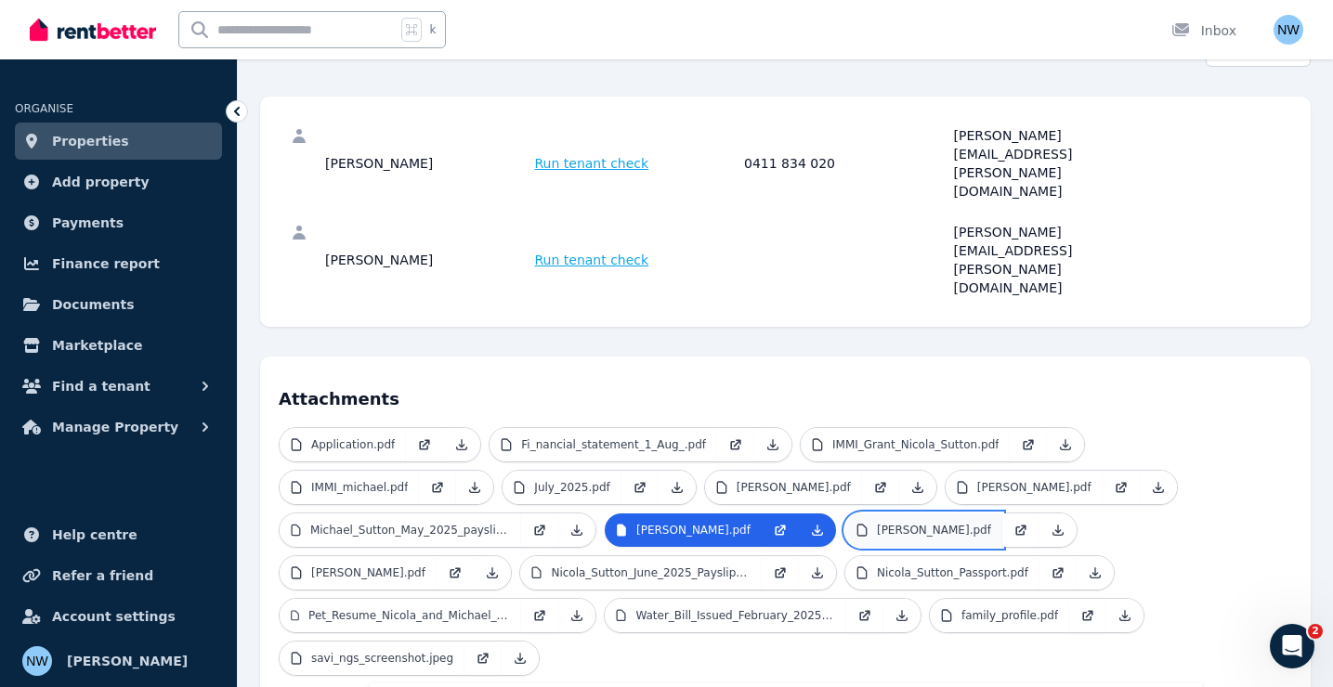
click at [845, 514] on link "[PERSON_NAME].pdf" at bounding box center [923, 530] width 157 height 33
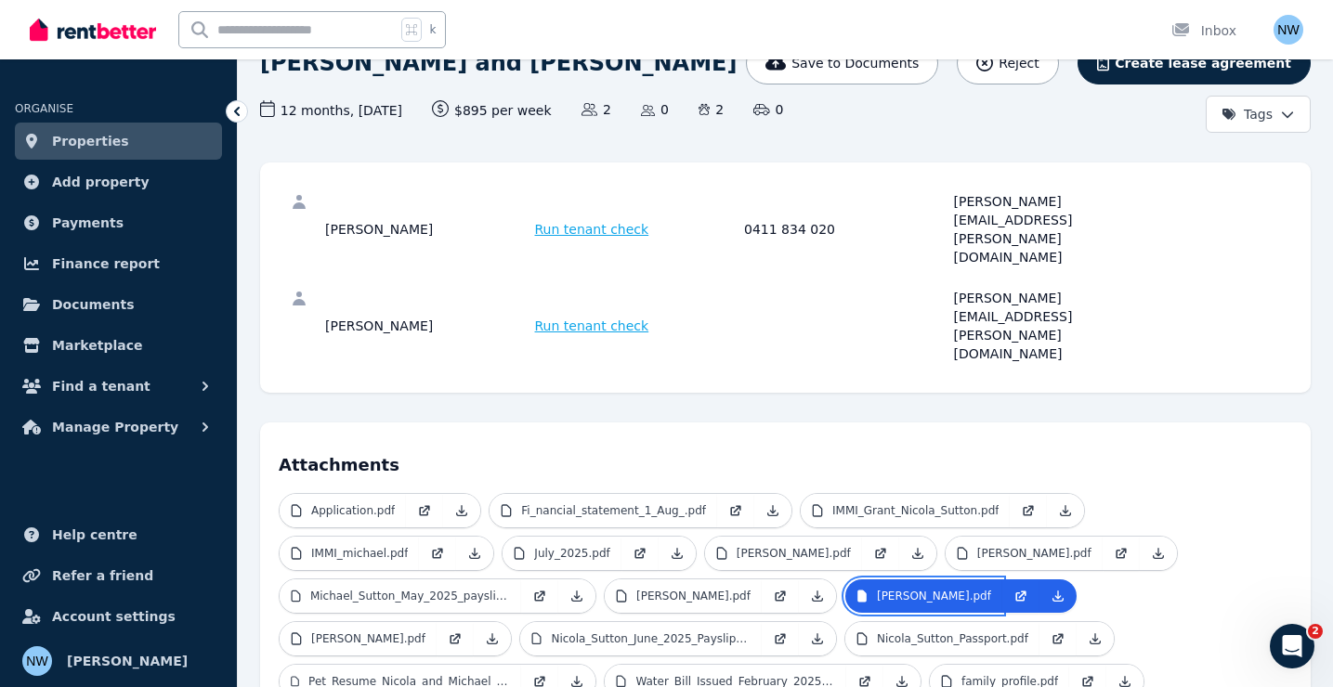
scroll to position [172, 0]
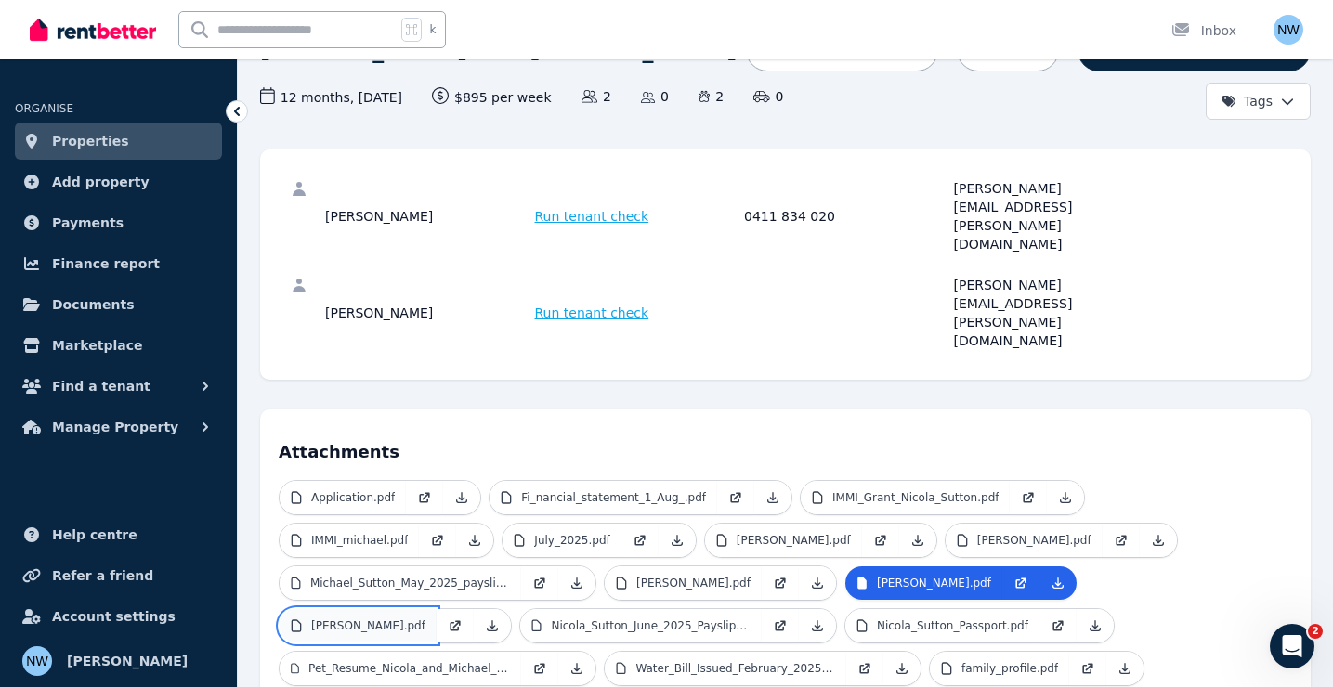
click at [425, 619] on p "[PERSON_NAME].pdf" at bounding box center [368, 626] width 114 height 15
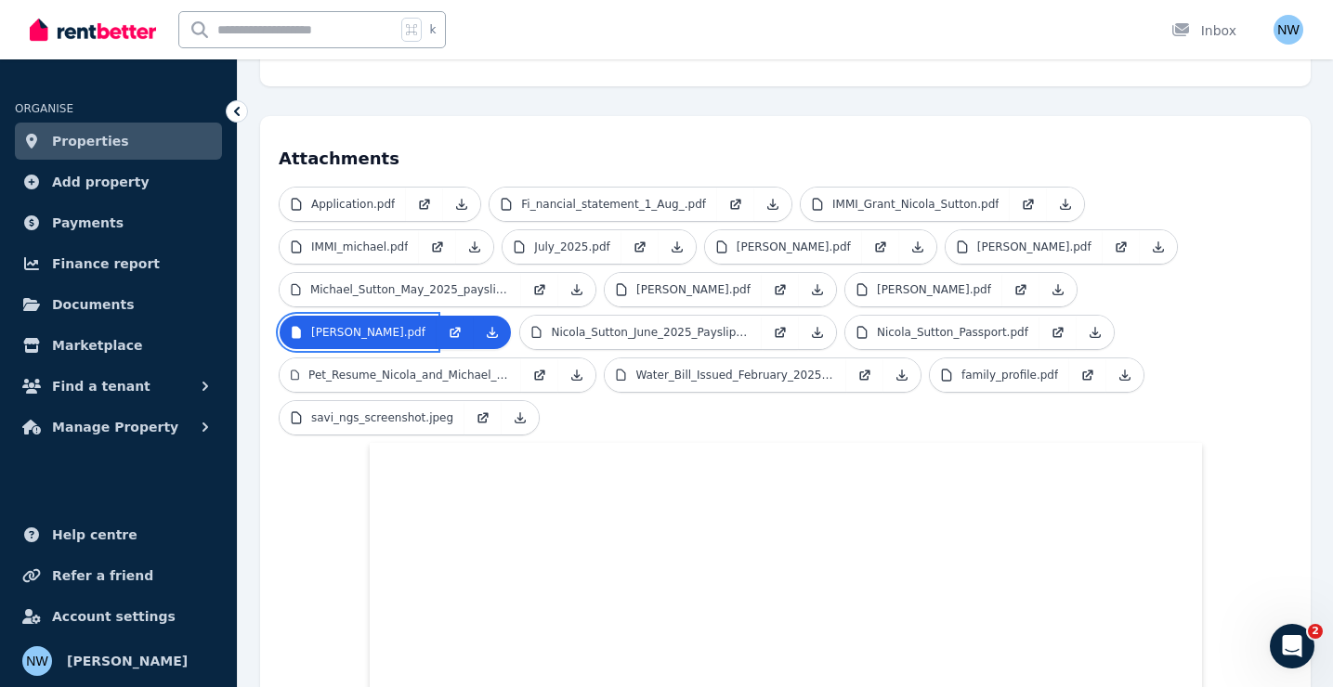
scroll to position [438, 0]
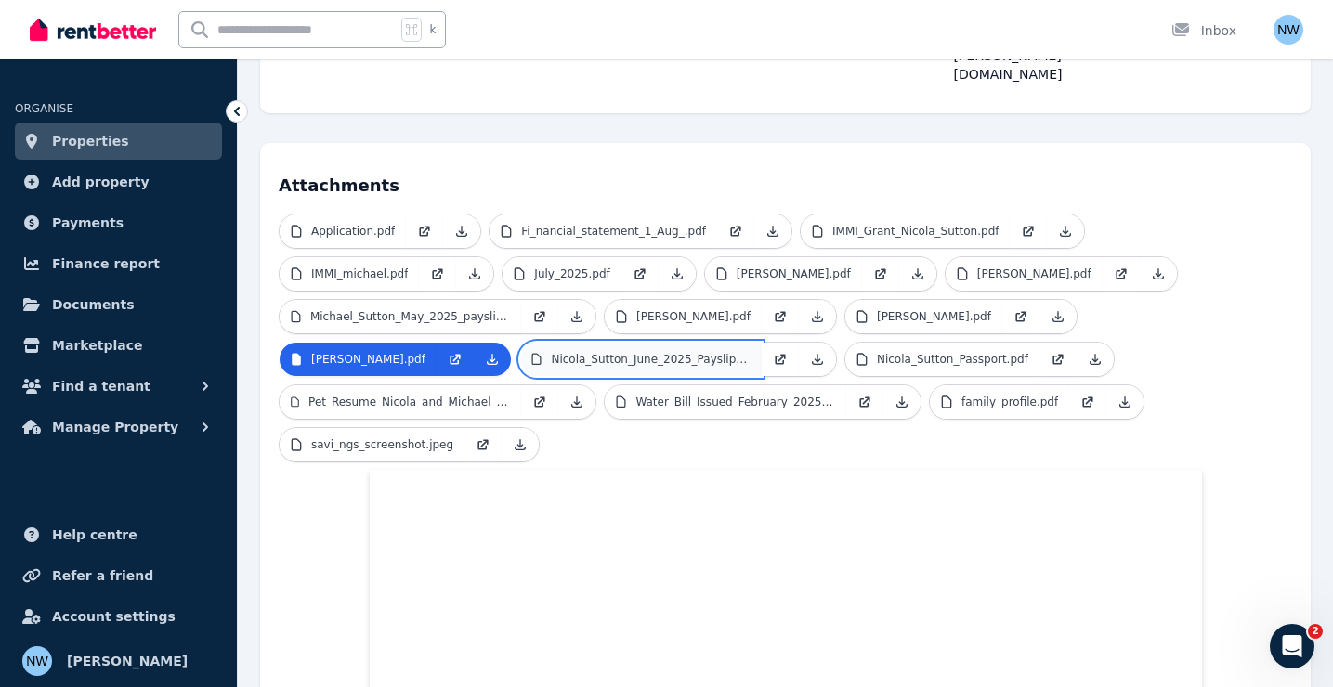
click at [751, 352] on p "Nicola_Sutton_June_2025_Payslip.pdf" at bounding box center [651, 359] width 200 height 15
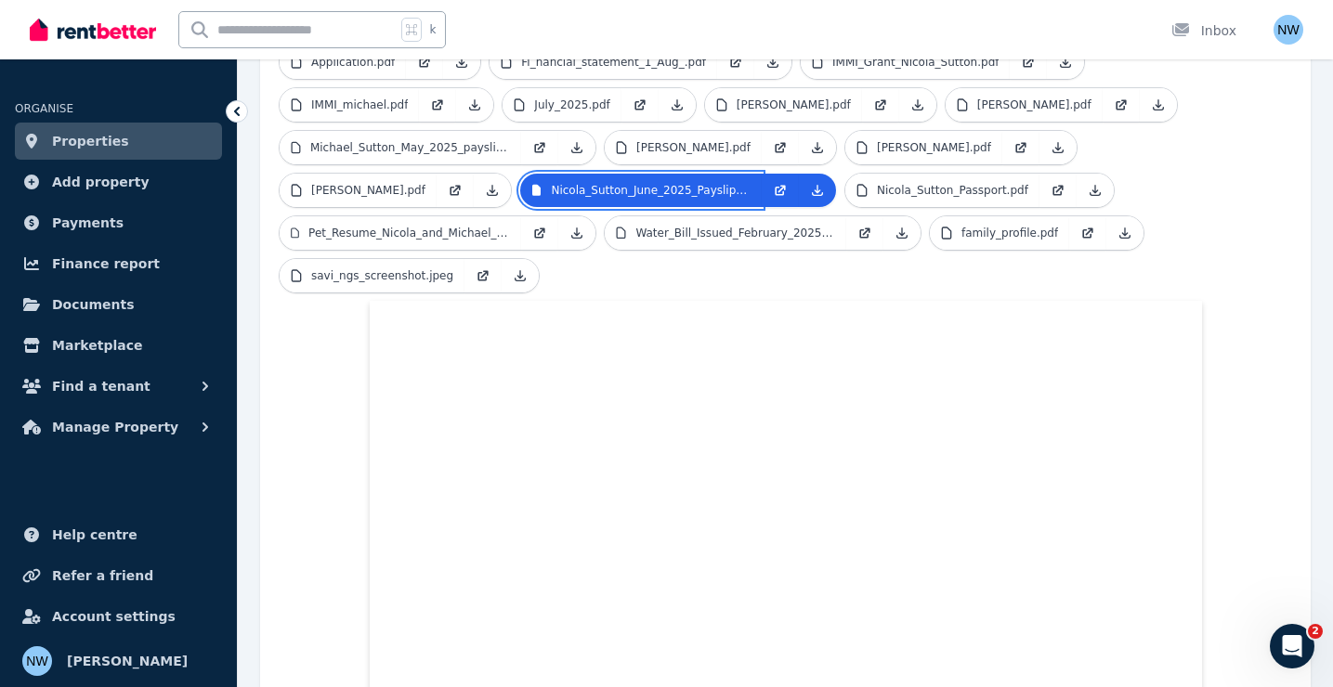
scroll to position [596, 0]
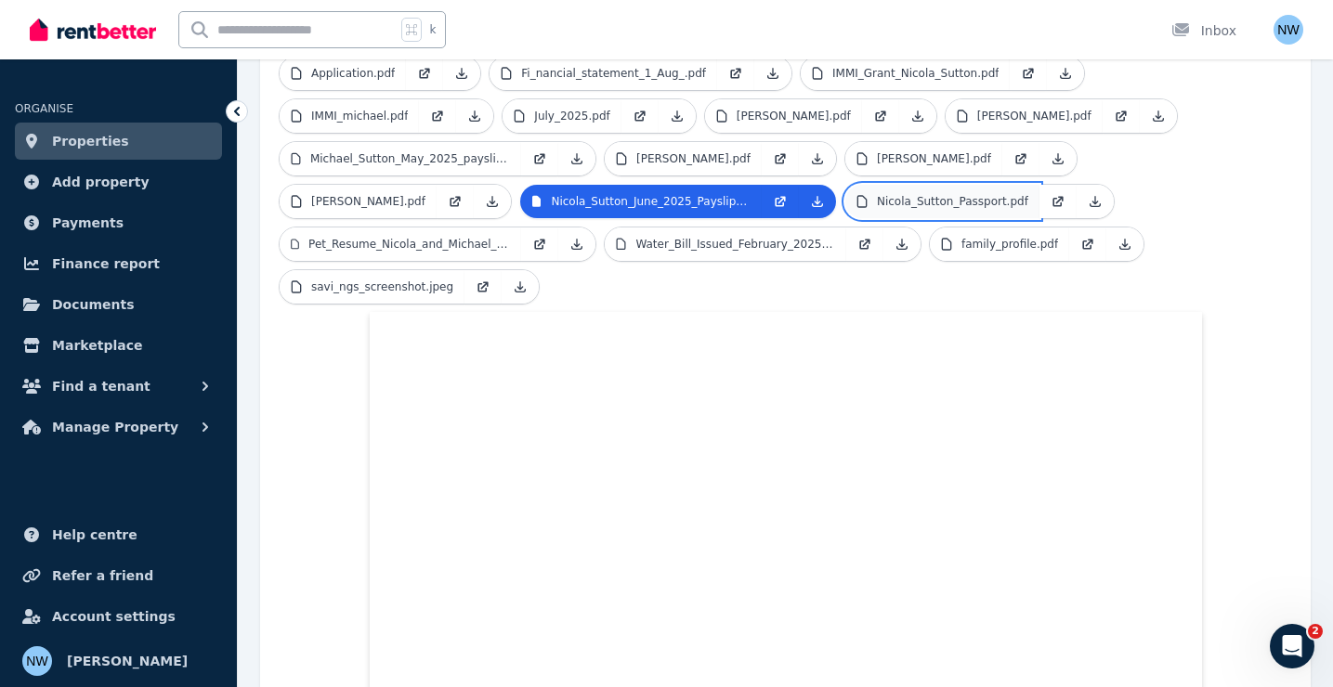
click at [845, 185] on link "Nicola_Sutton_Passport.pdf" at bounding box center [942, 201] width 194 height 33
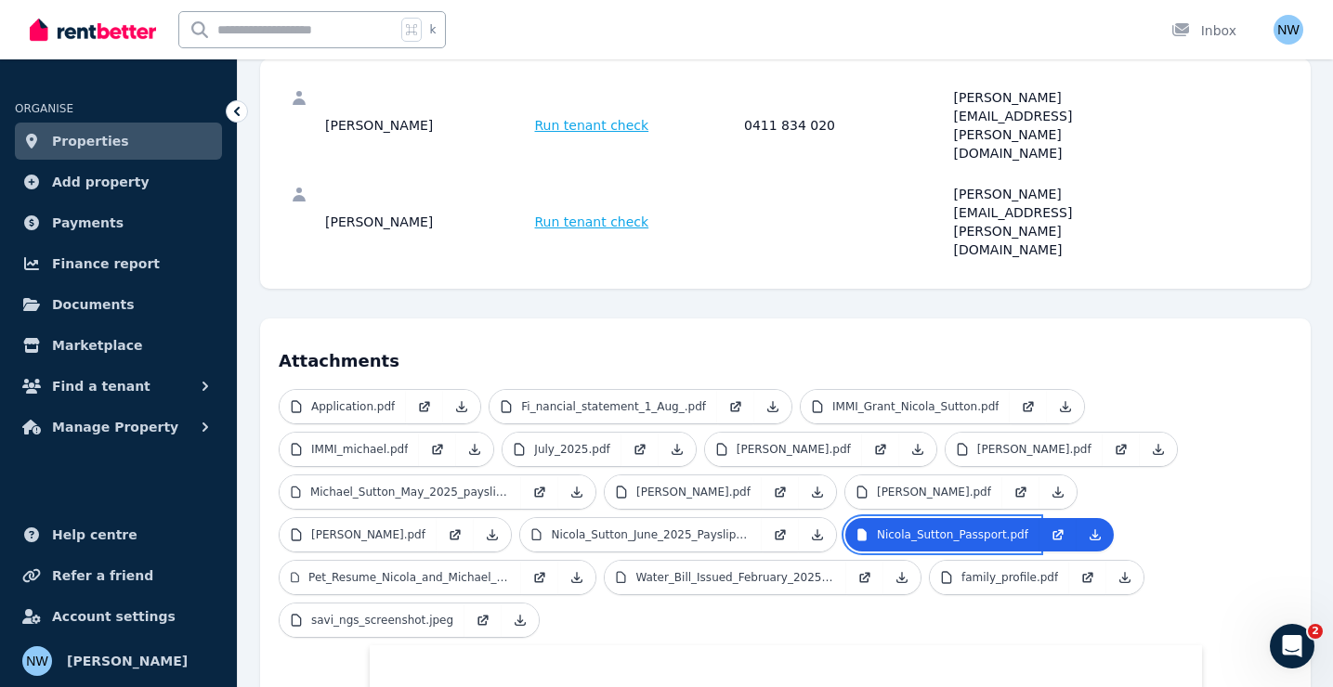
scroll to position [0, 0]
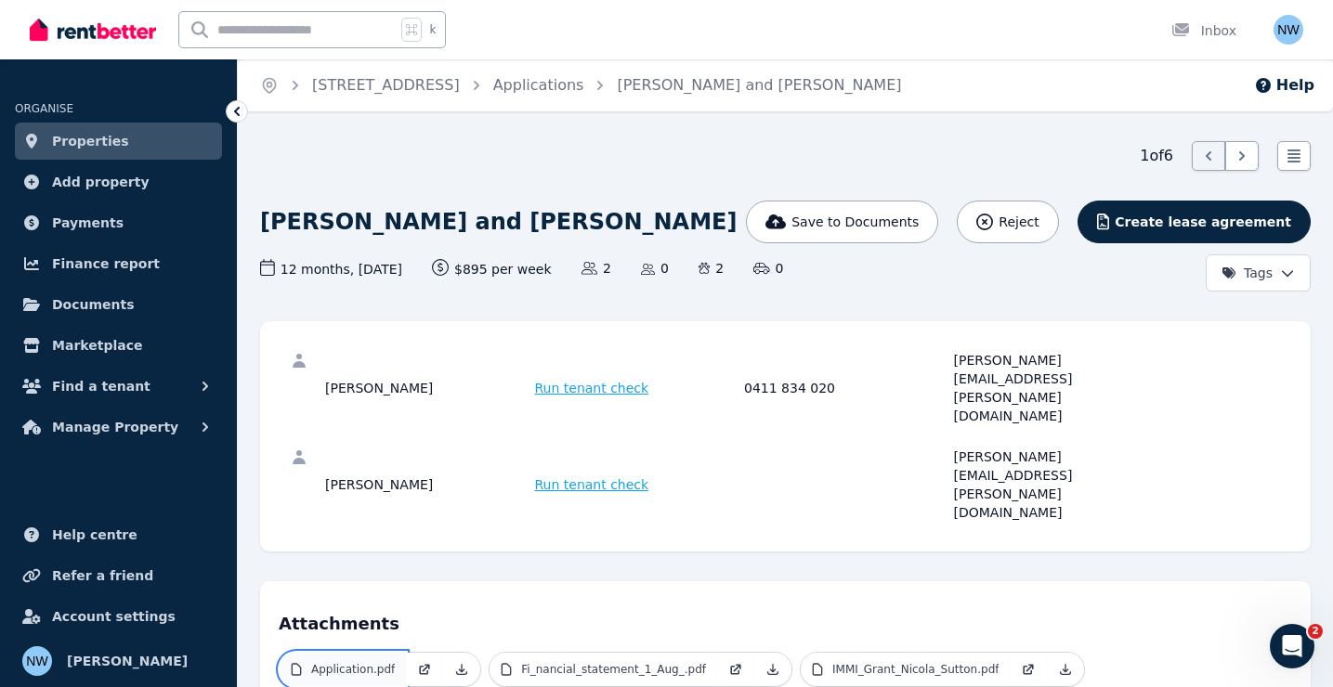
click at [359, 662] on p "Application.pdf" at bounding box center [353, 669] width 84 height 15
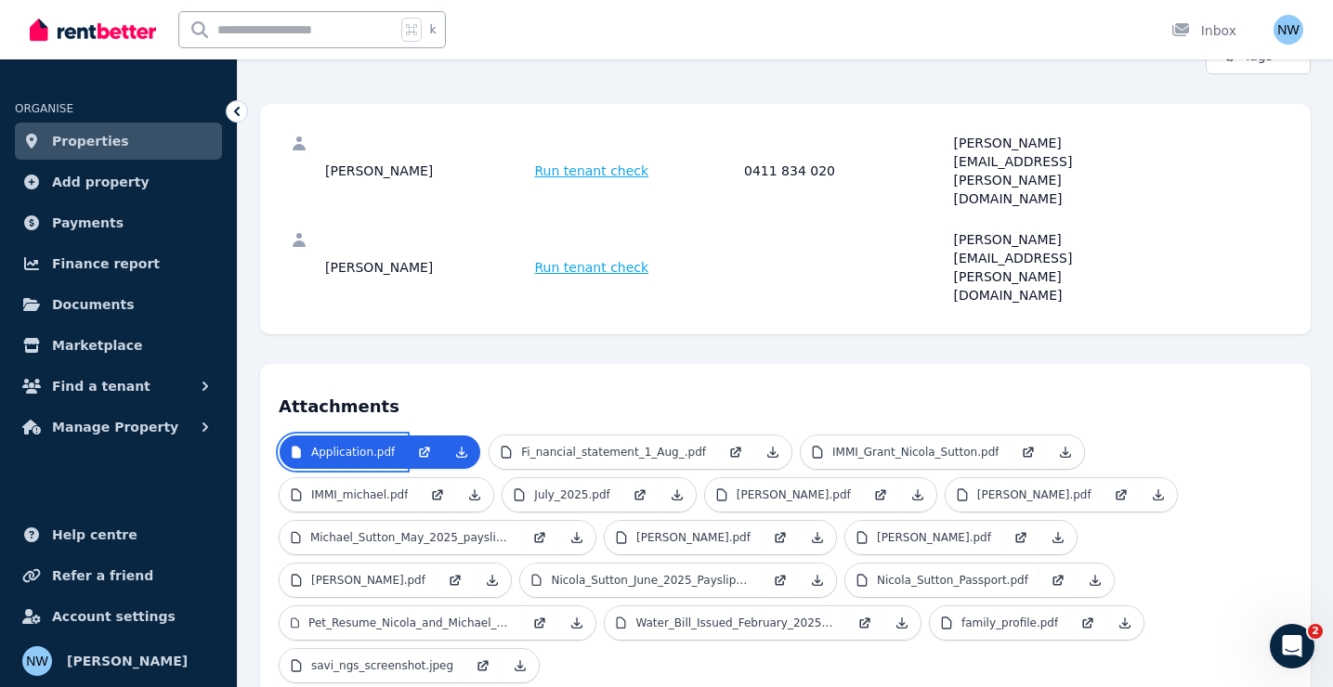
scroll to position [218, 0]
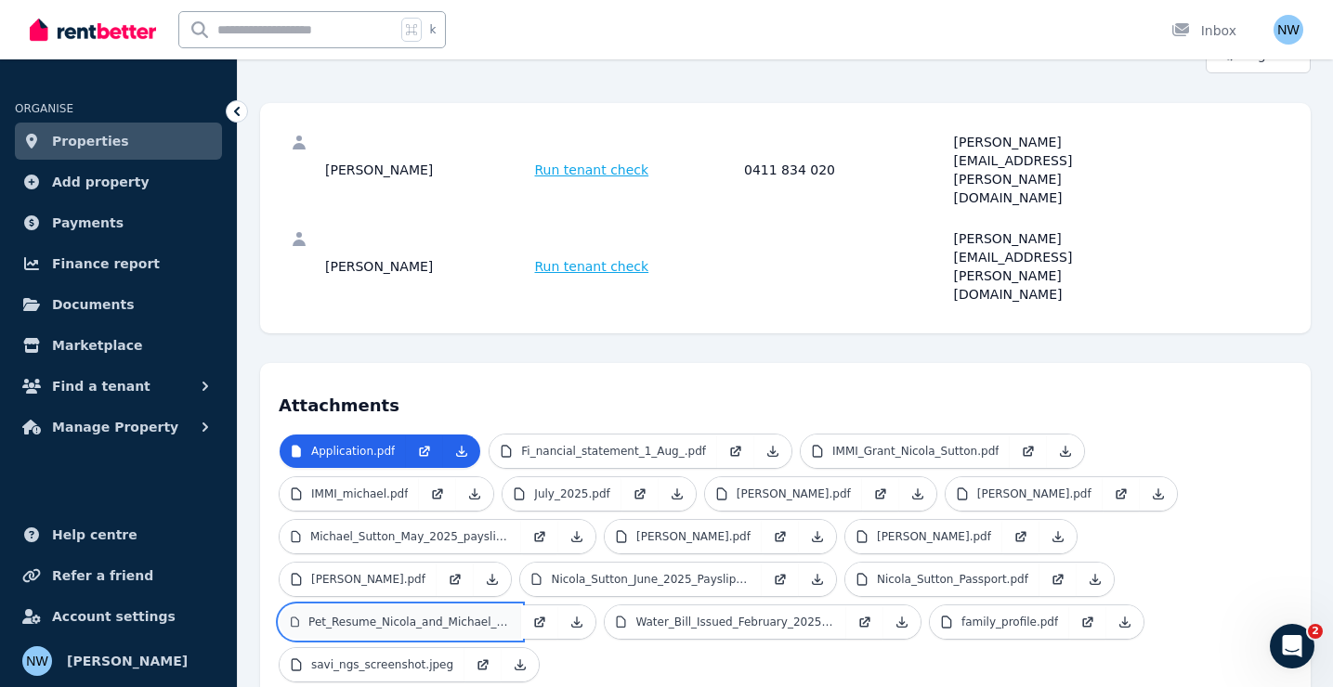
click at [510, 615] on p "Pet_Resume_Nicola_and_Michael_Sutton.pdf" at bounding box center [409, 622] width 202 height 15
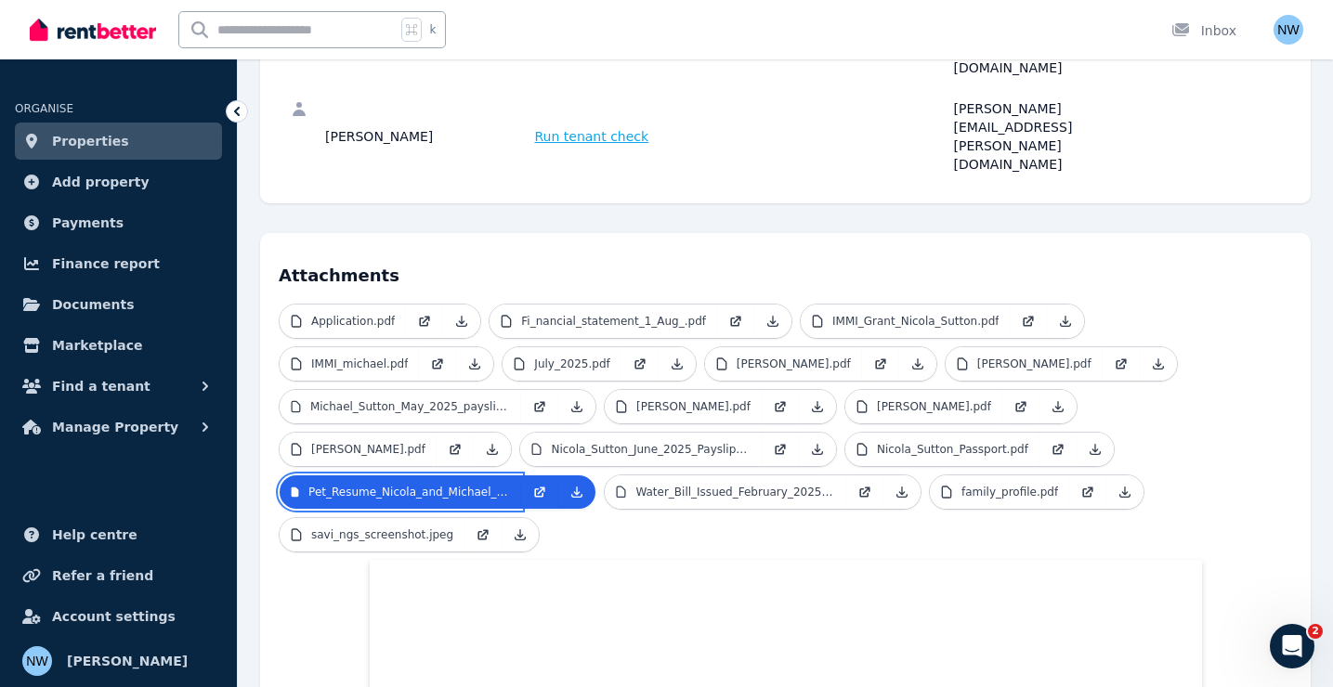
scroll to position [359, 0]
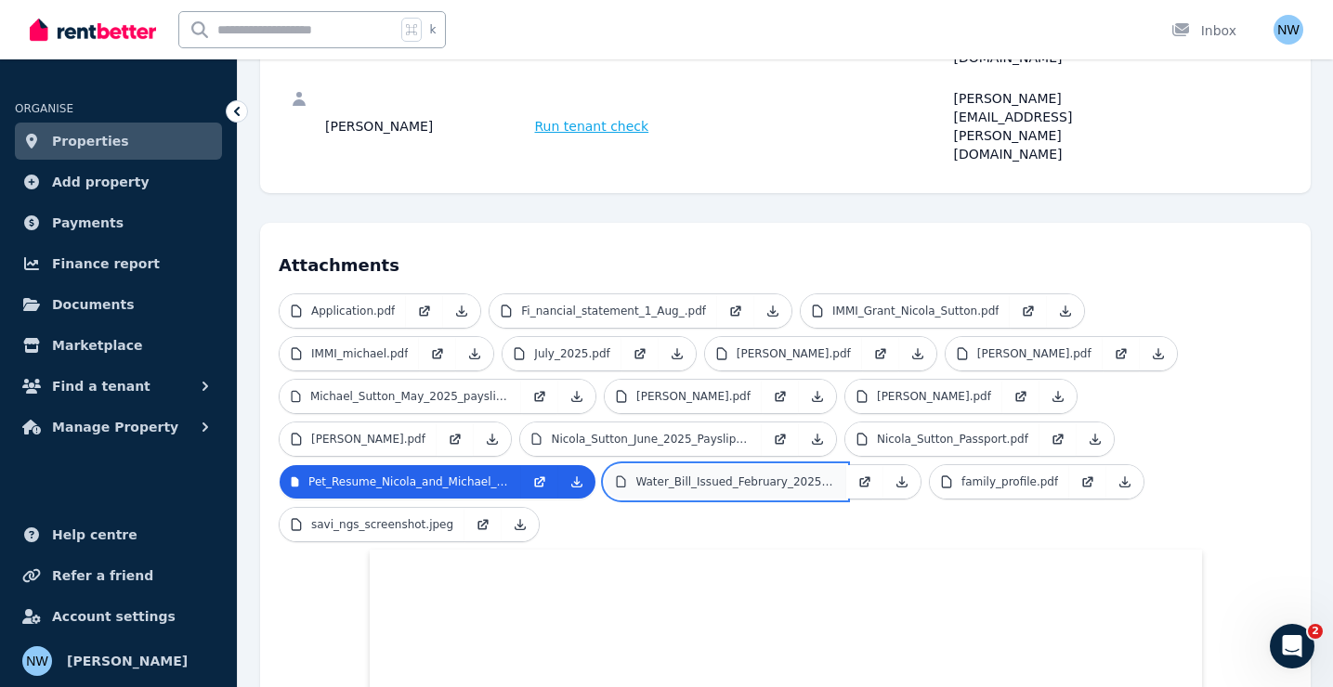
click at [835, 475] on p "Water_Bill_Issued_February_2025.pdf" at bounding box center [735, 482] width 200 height 15
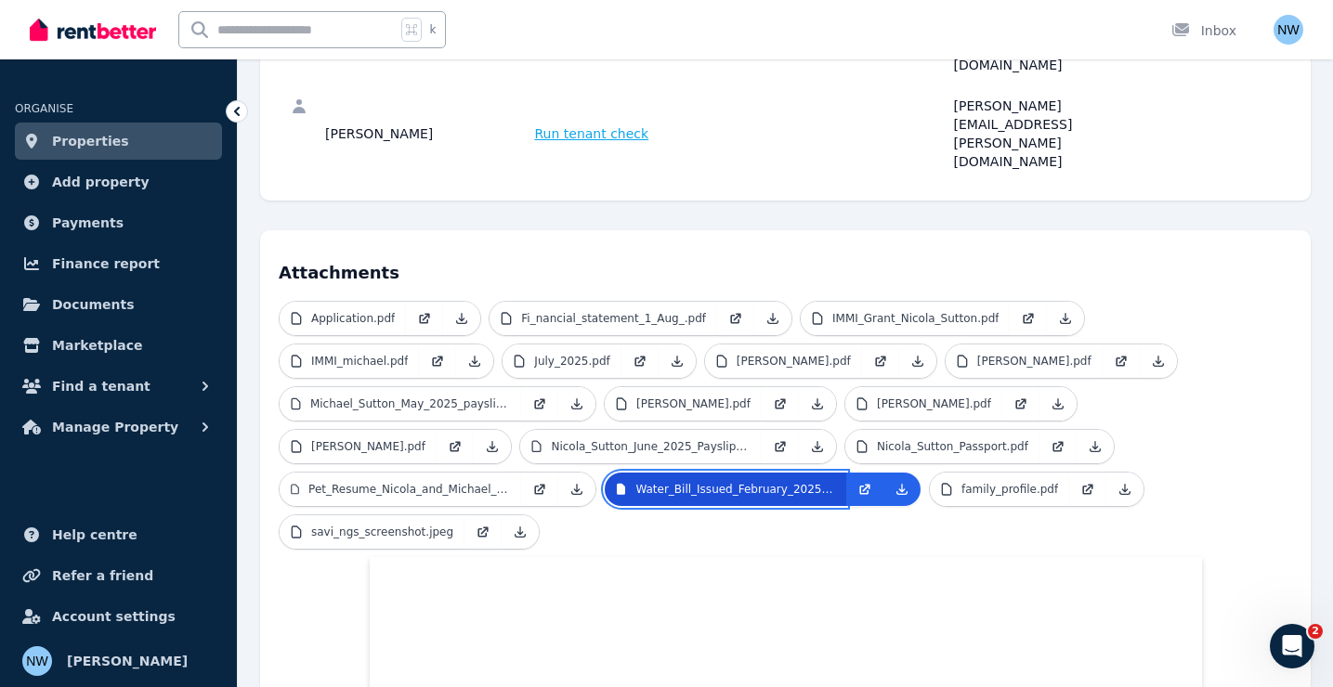
scroll to position [242, 0]
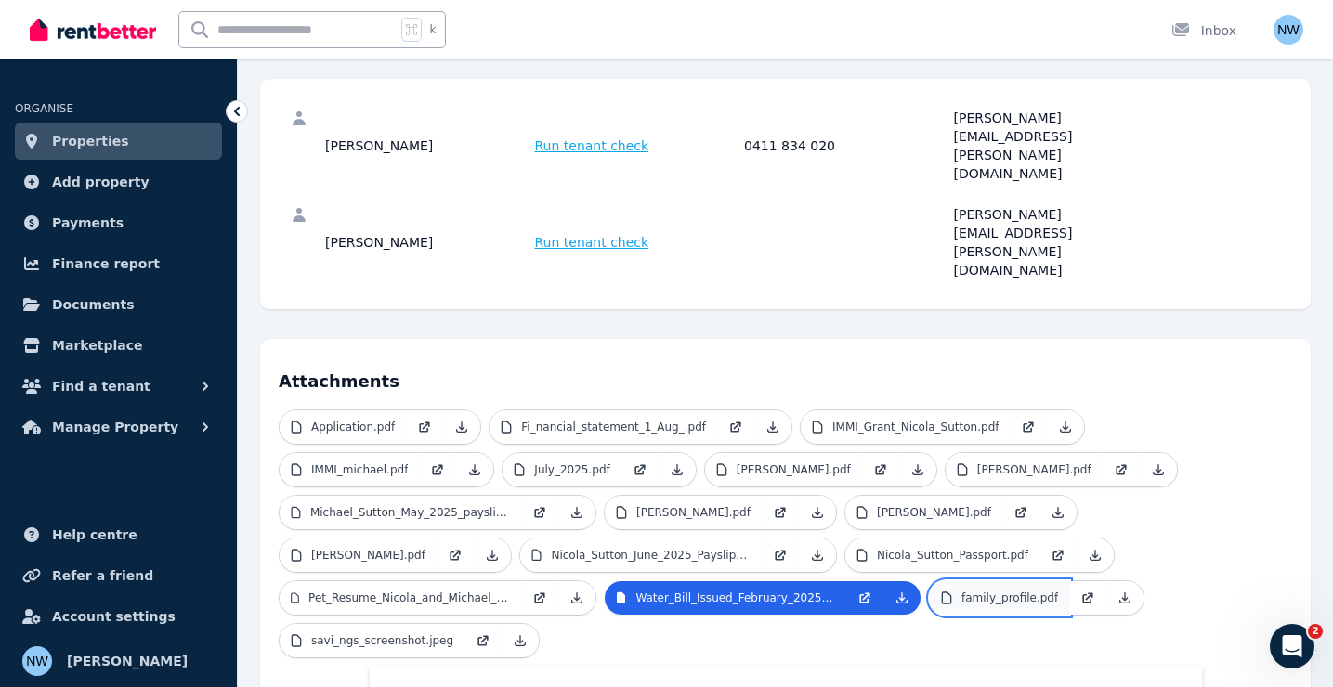
click at [961, 591] on p "family_profile.pdf" at bounding box center [1009, 598] width 97 height 15
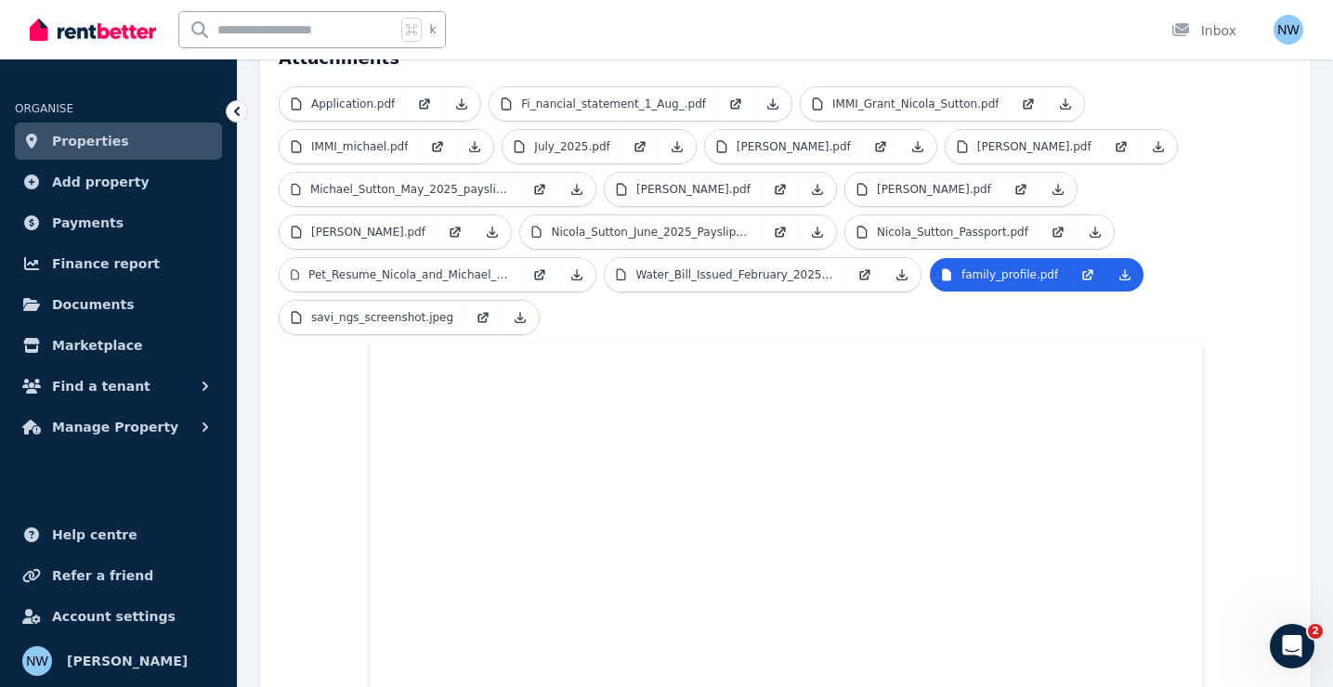
scroll to position [561, 0]
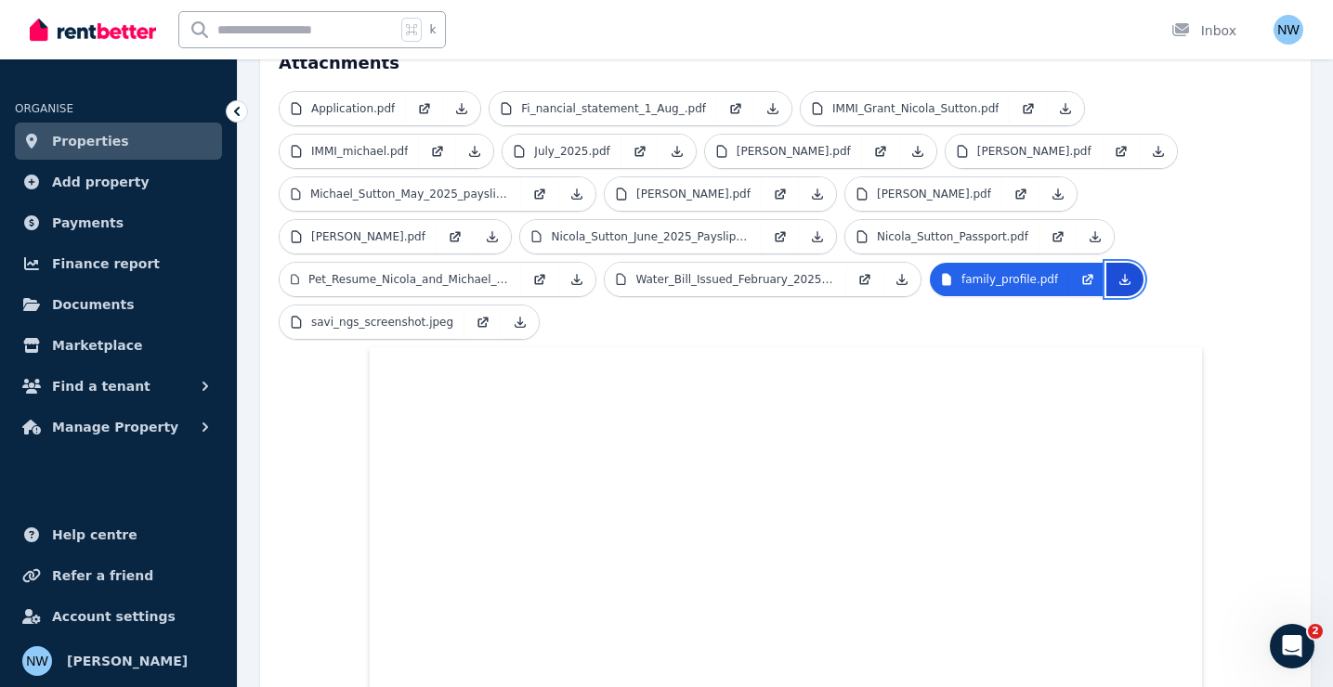
click at [1117, 272] on icon at bounding box center [1124, 279] width 15 height 15
click at [453, 315] on p "savi_ngs_screenshot.jpeg" at bounding box center [382, 322] width 142 height 15
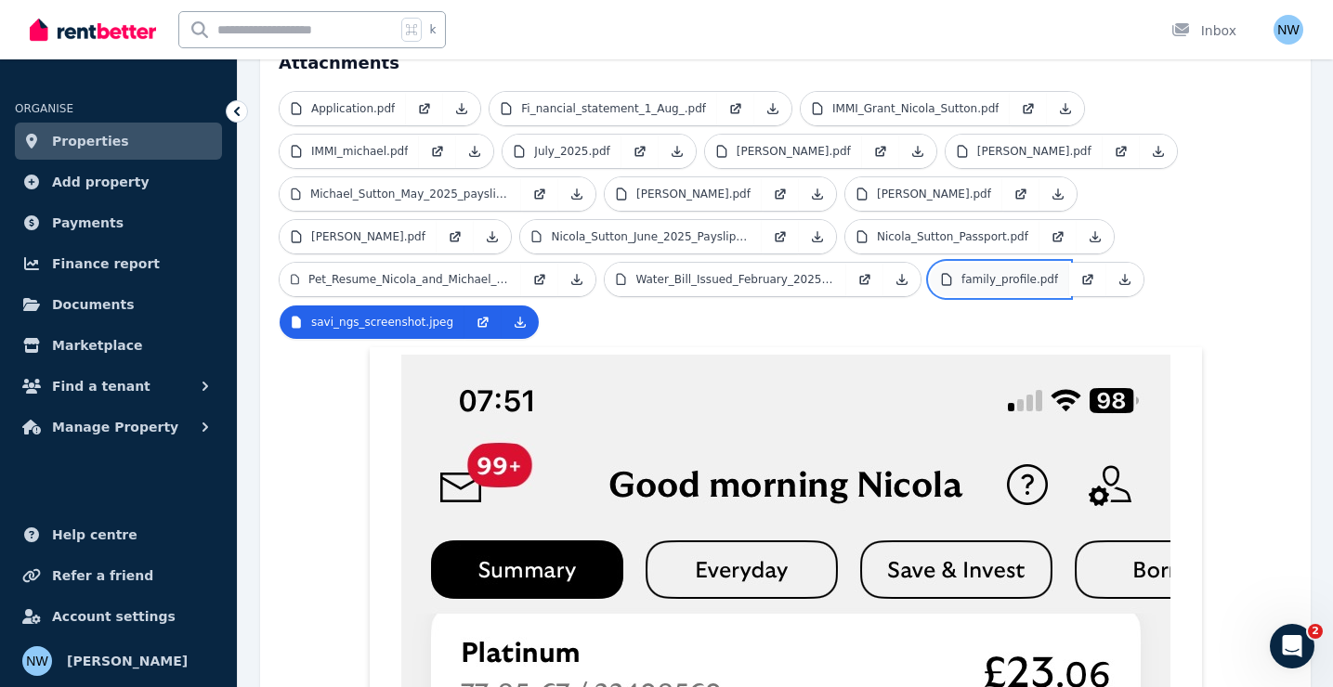
click at [961, 272] on p "family_profile.pdf" at bounding box center [1009, 279] width 97 height 15
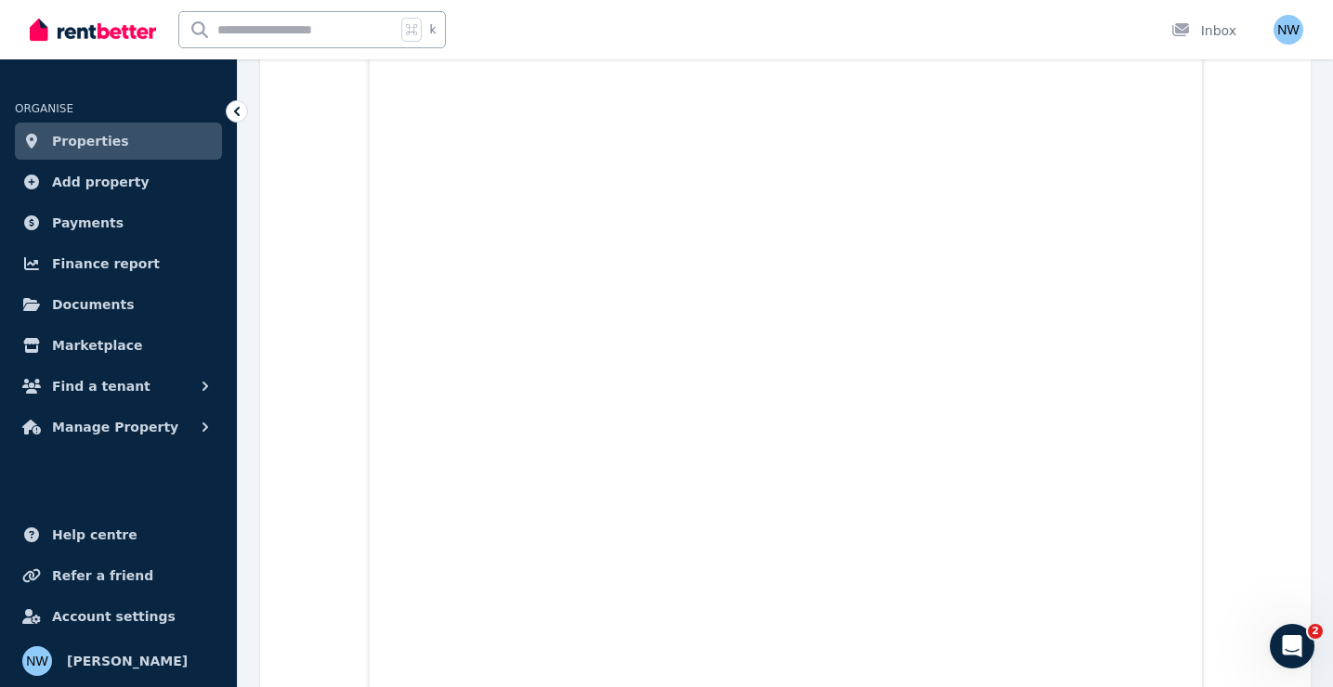
scroll to position [3439, 0]
click at [144, 429] on span "Manage Property" at bounding box center [115, 427] width 126 height 22
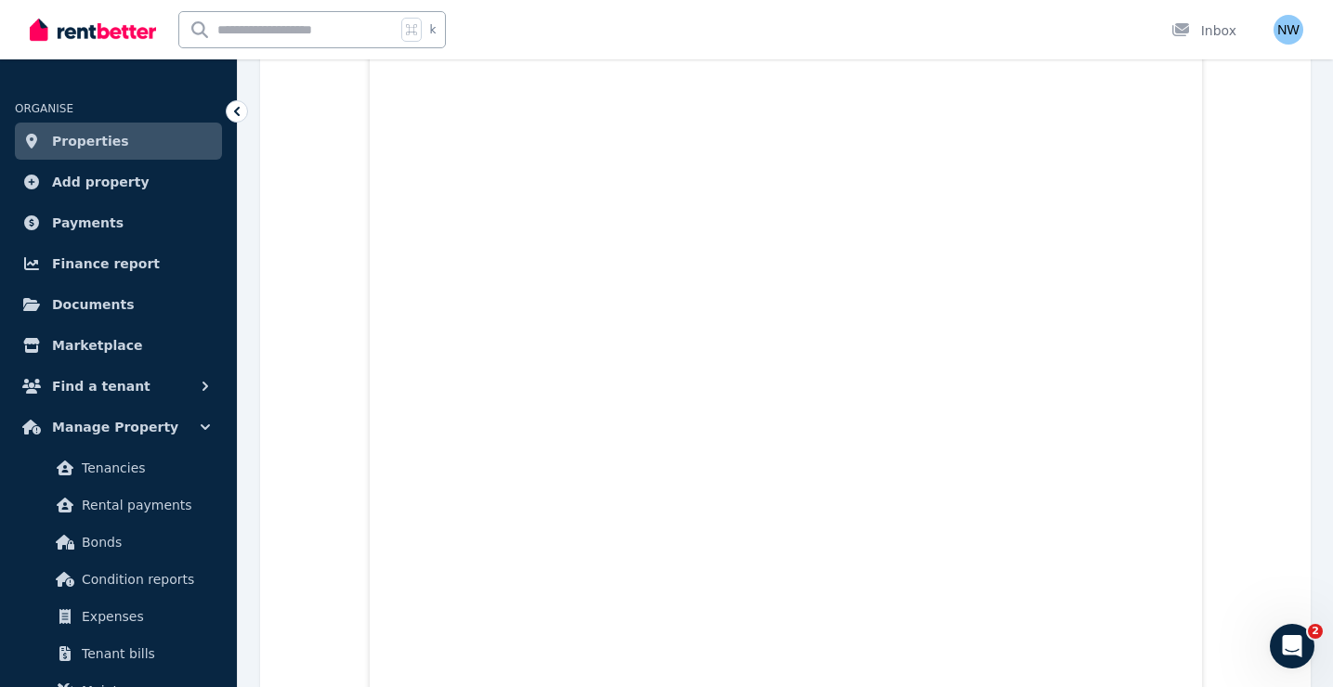
click at [132, 150] on link "Properties" at bounding box center [118, 141] width 207 height 37
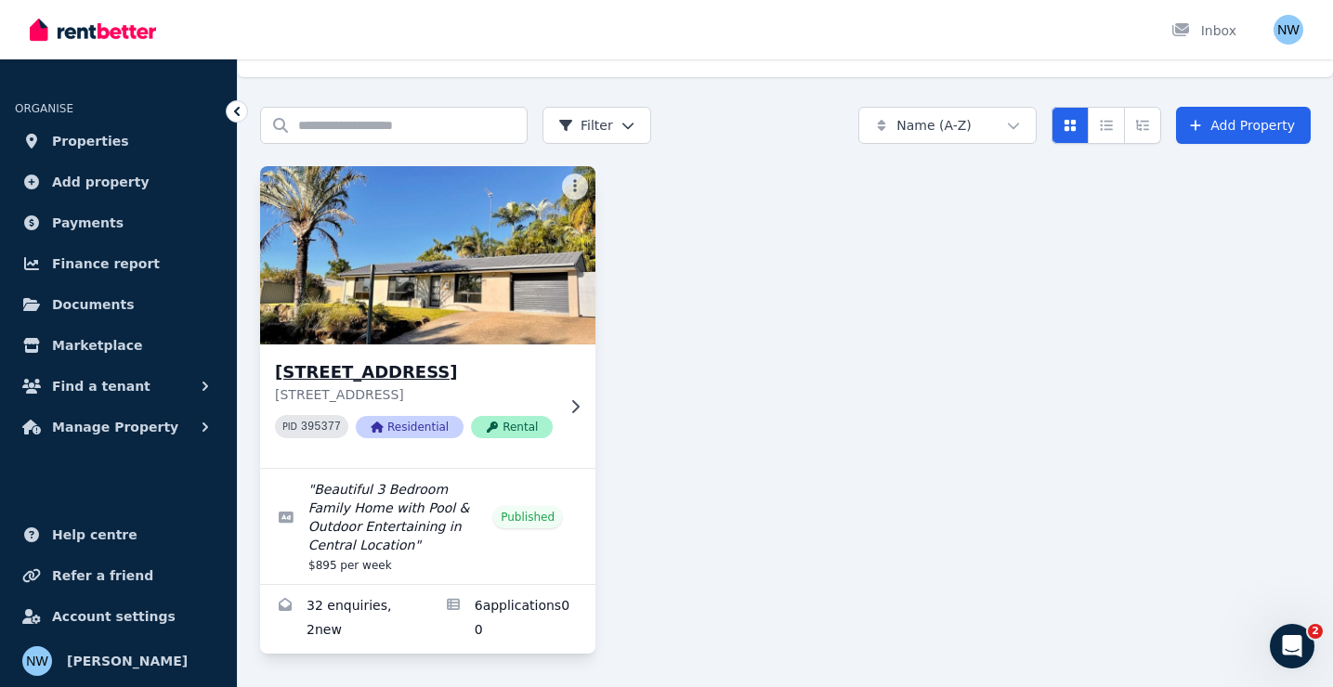
scroll to position [53, 0]
click at [435, 225] on img at bounding box center [428, 256] width 352 height 188
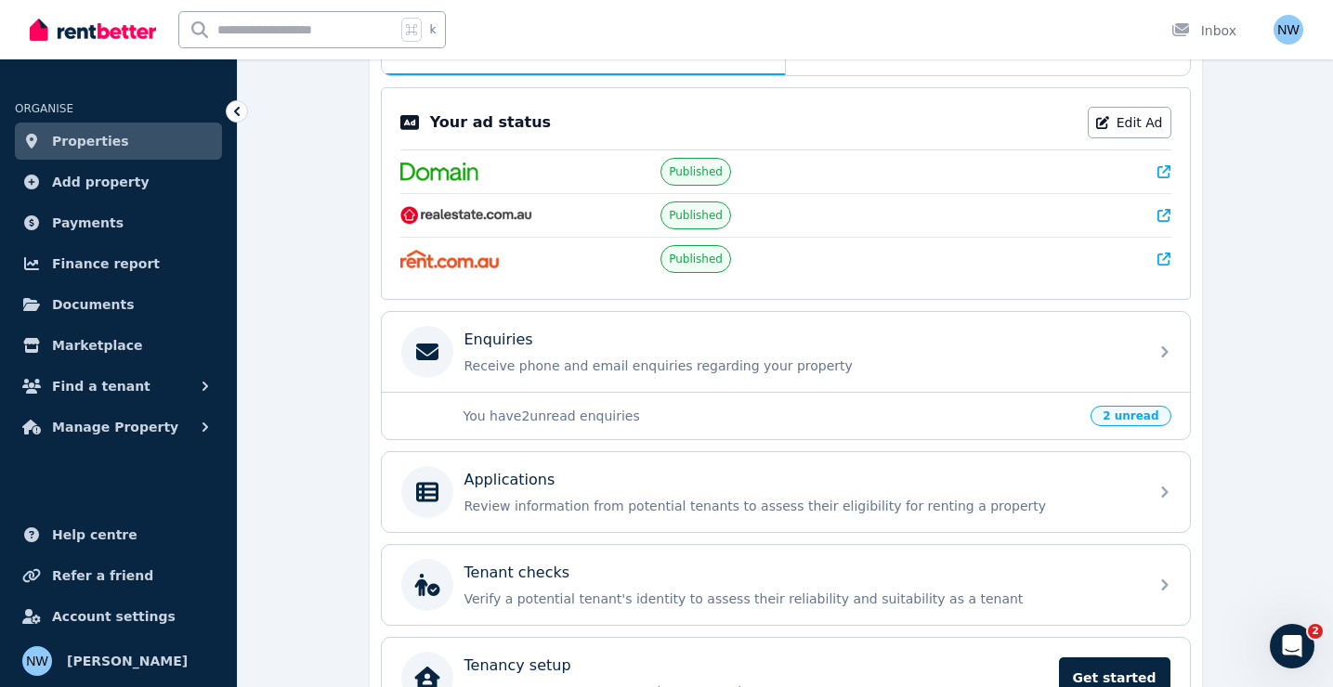
scroll to position [324, 0]
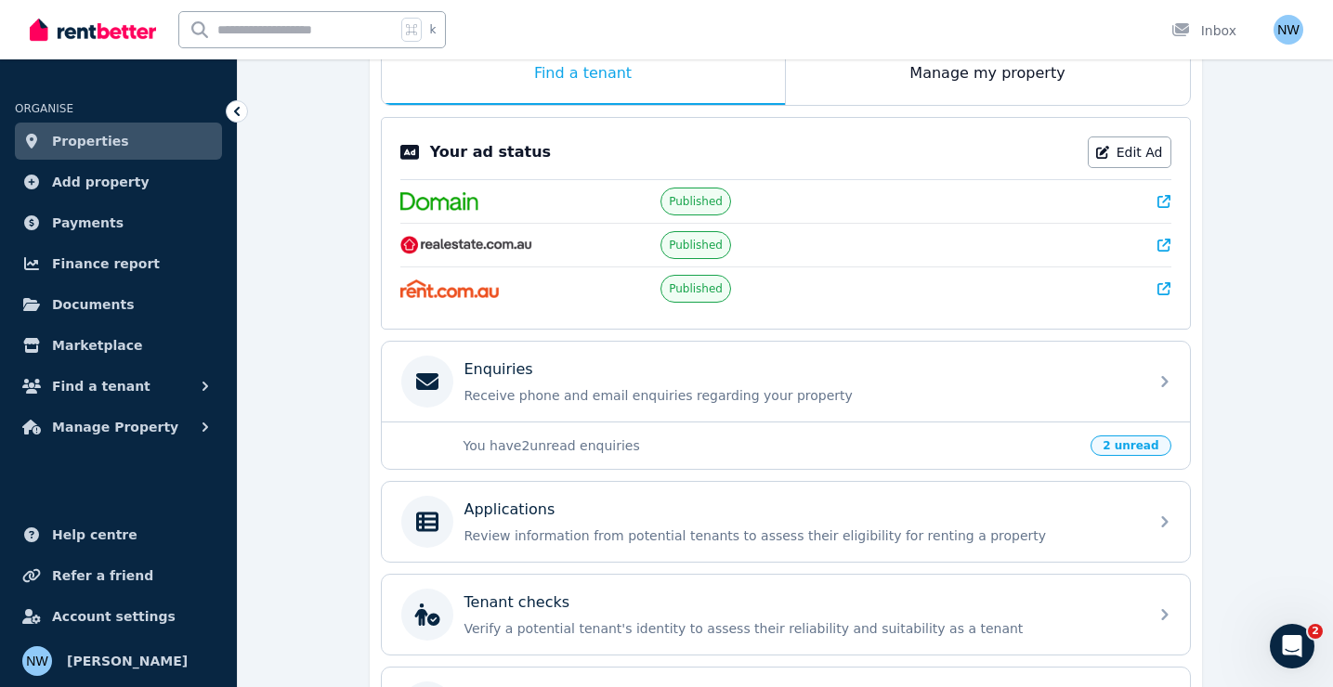
click at [609, 443] on p "You have 2 unread enquiries" at bounding box center [772, 446] width 617 height 19
click at [1130, 445] on span "2 unread" at bounding box center [1130, 446] width 80 height 20
click at [135, 437] on span "Manage Property" at bounding box center [115, 427] width 126 height 22
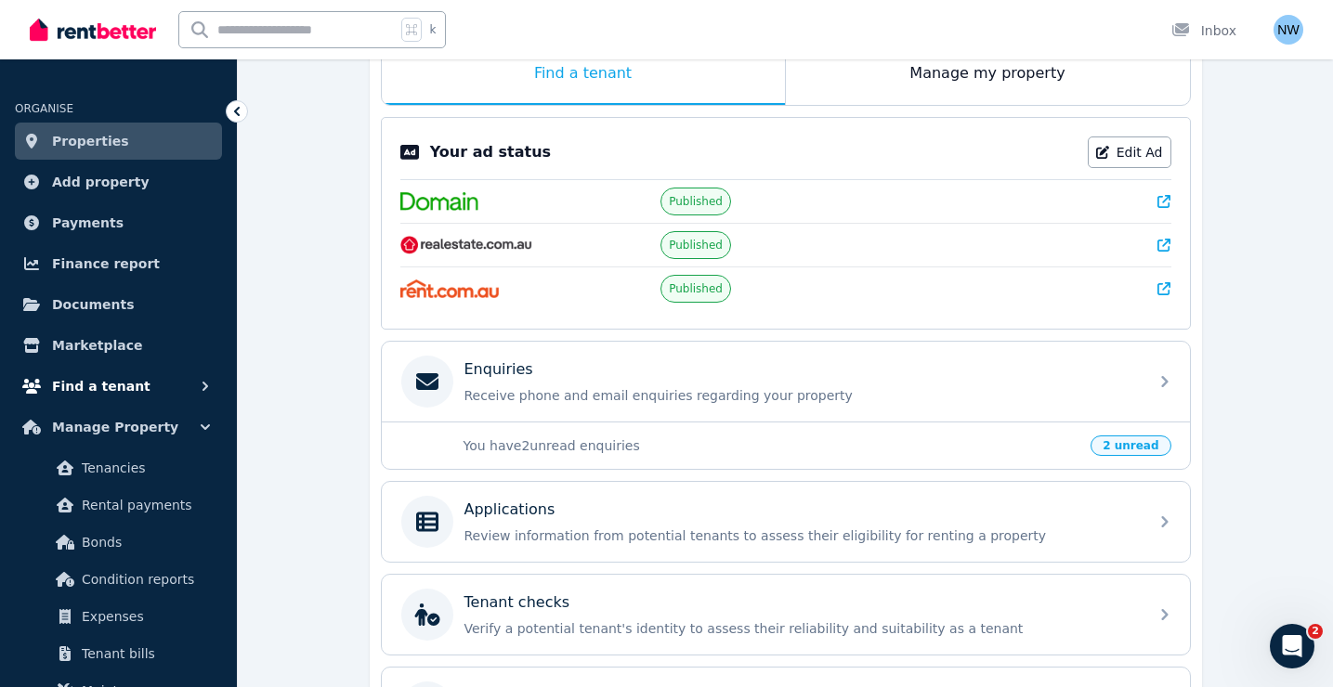
click at [135, 392] on button "Find a tenant" at bounding box center [118, 386] width 207 height 37
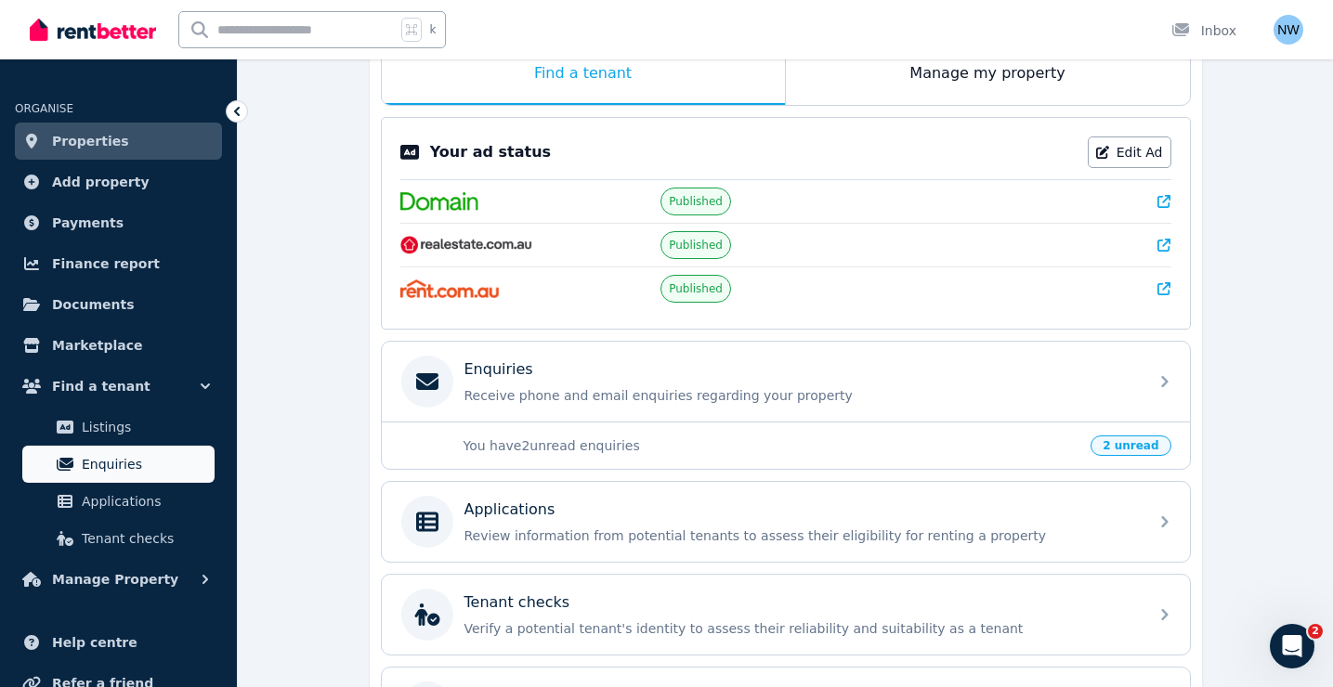
click at [116, 460] on span "Enquiries" at bounding box center [144, 464] width 125 height 22
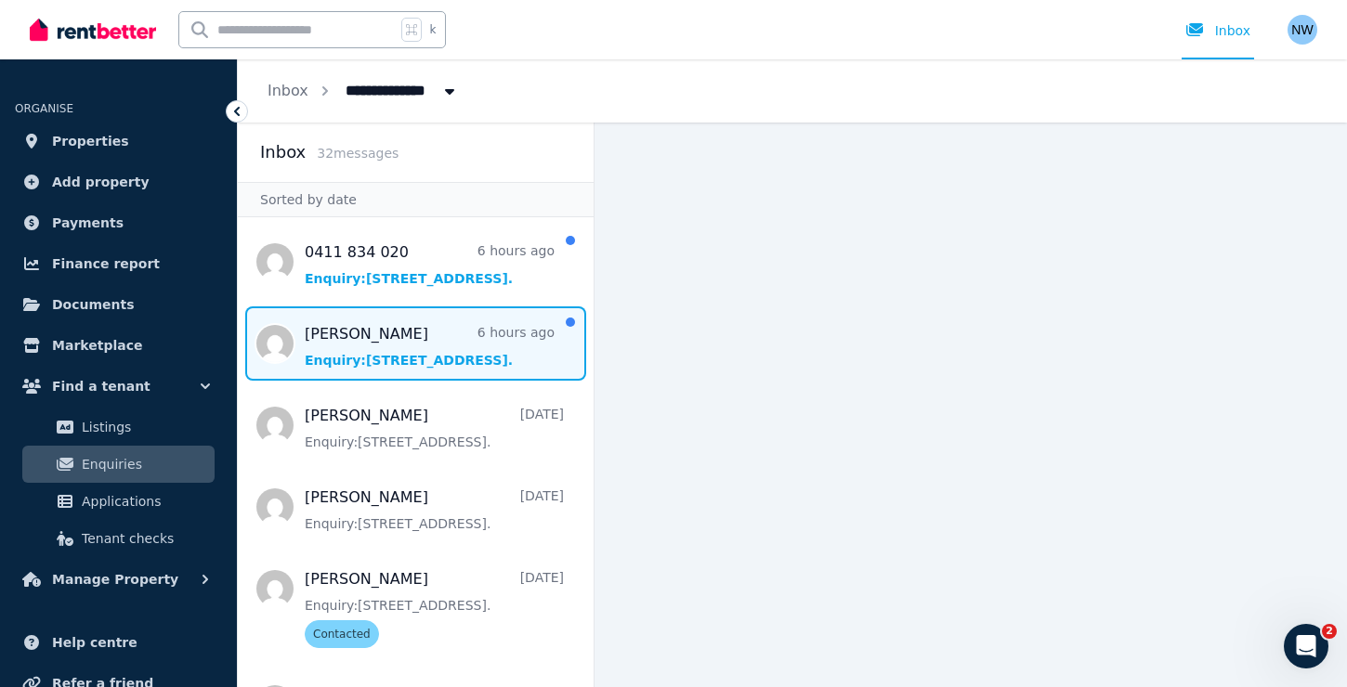
click at [383, 337] on span "Message list" at bounding box center [416, 344] width 356 height 74
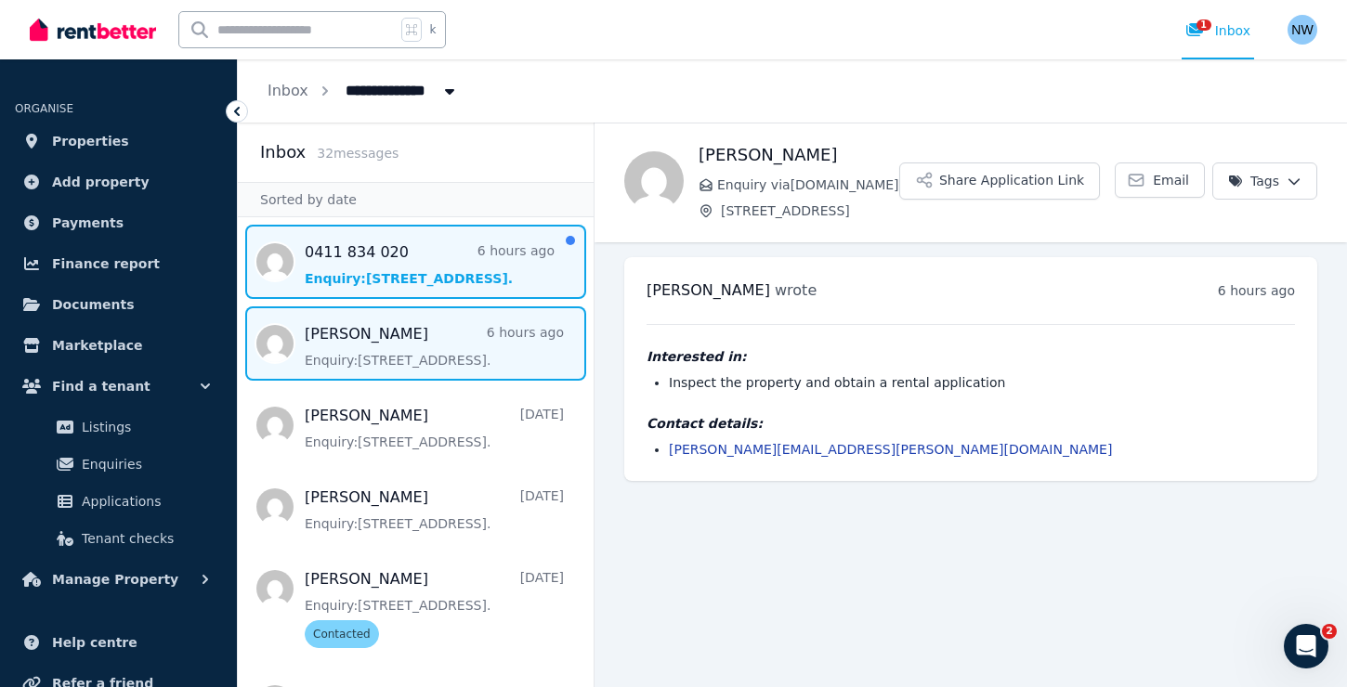
click at [397, 254] on span "Message list" at bounding box center [416, 262] width 356 height 74
